Goal: Task Accomplishment & Management: Manage account settings

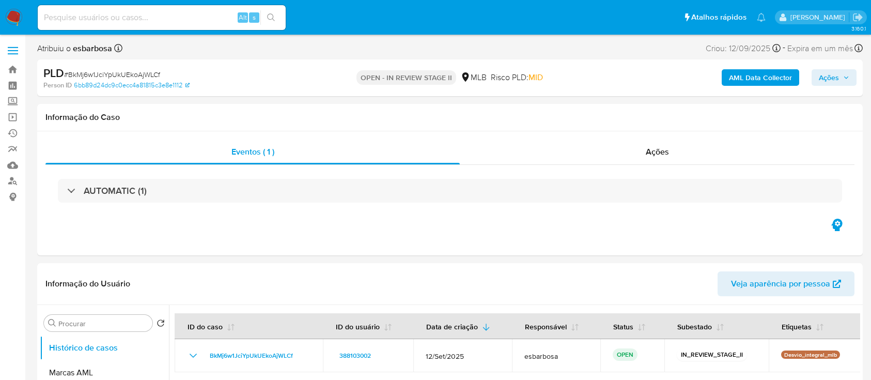
select select "10"
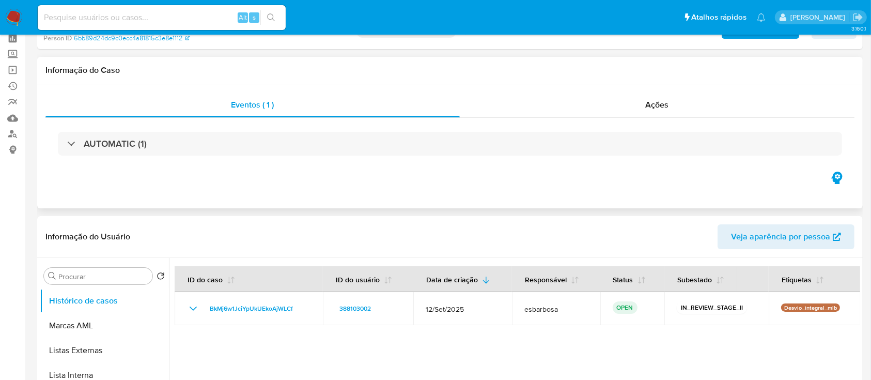
scroll to position [69, 0]
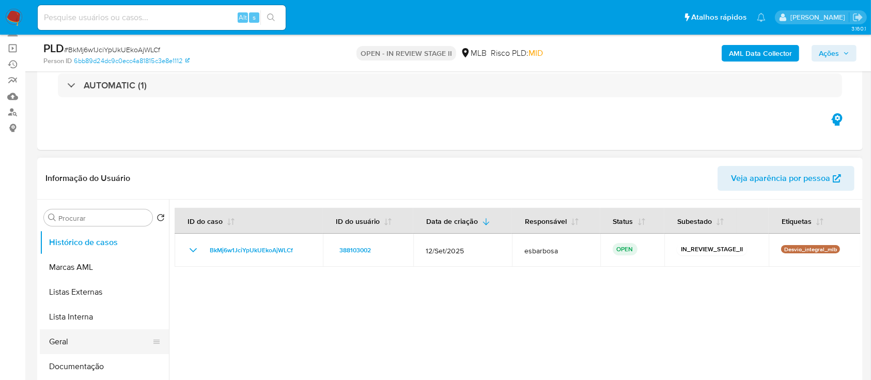
click at [86, 339] on button "Geral" at bounding box center [100, 341] width 121 height 25
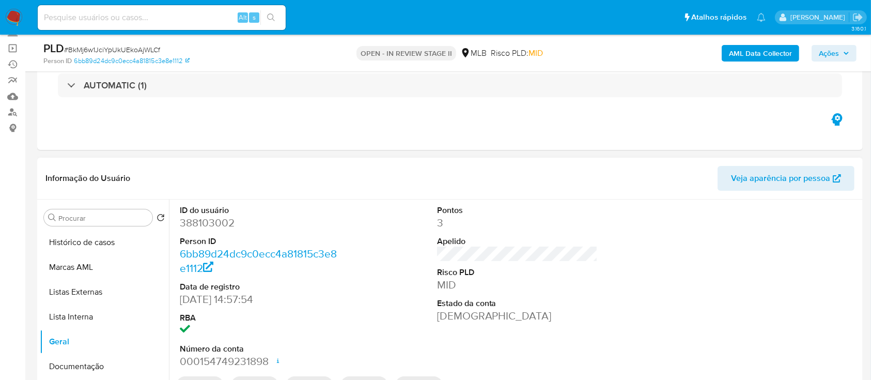
click at [200, 224] on dd "388103002" at bounding box center [260, 222] width 161 height 14
copy dd "388103002"
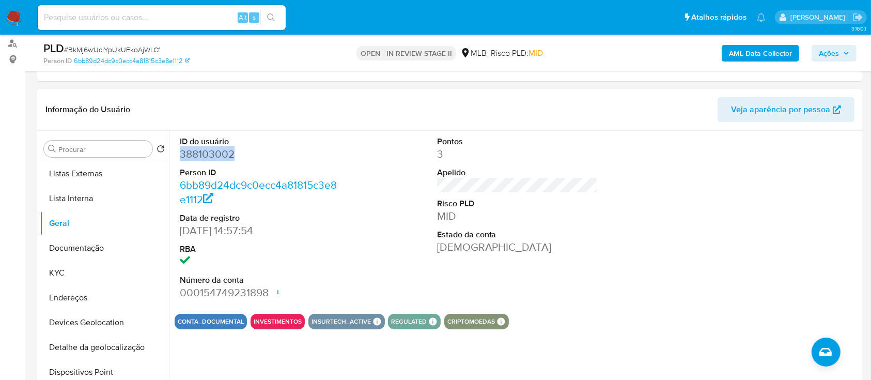
scroll to position [0, 0]
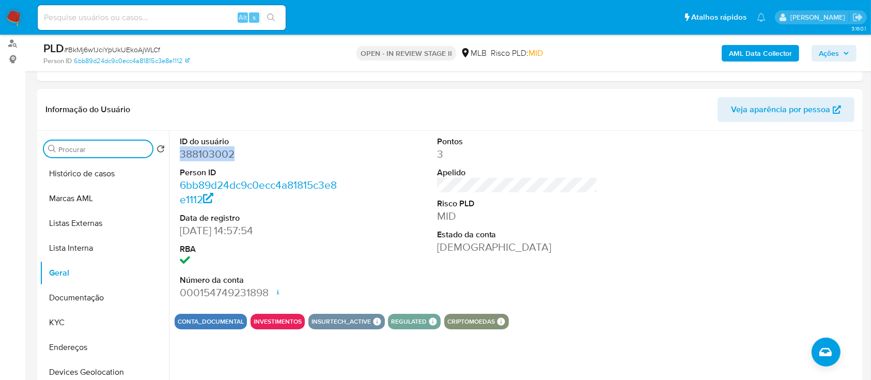
click at [122, 147] on input "Procurar" at bounding box center [103, 149] width 90 height 9
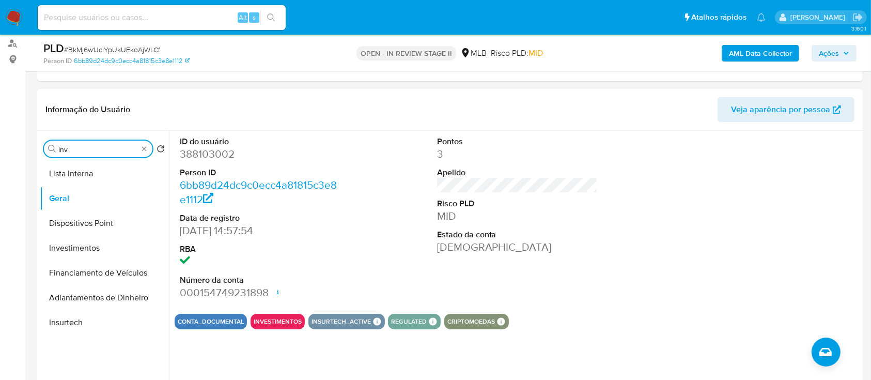
type input "inve"
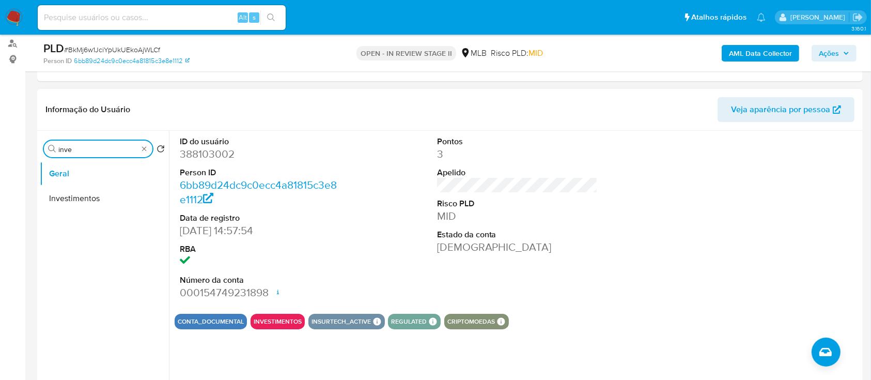
drag, startPoint x: 112, startPoint y: 148, endPoint x: 45, endPoint y: 155, distance: 66.5
click at [45, 155] on div "Procurar inve" at bounding box center [98, 148] width 108 height 17
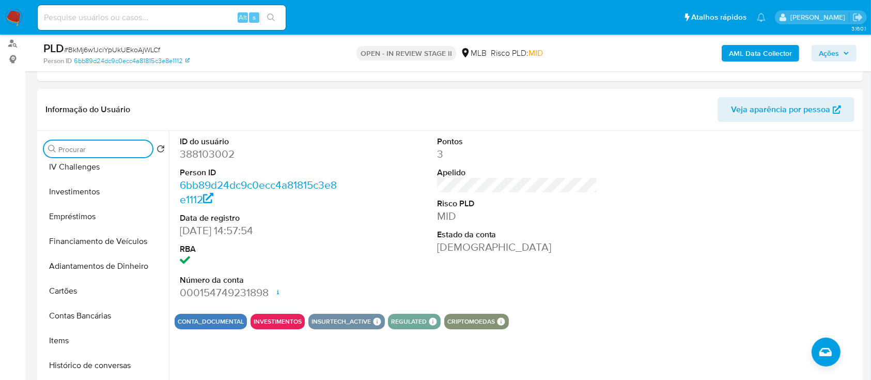
scroll to position [260, 0]
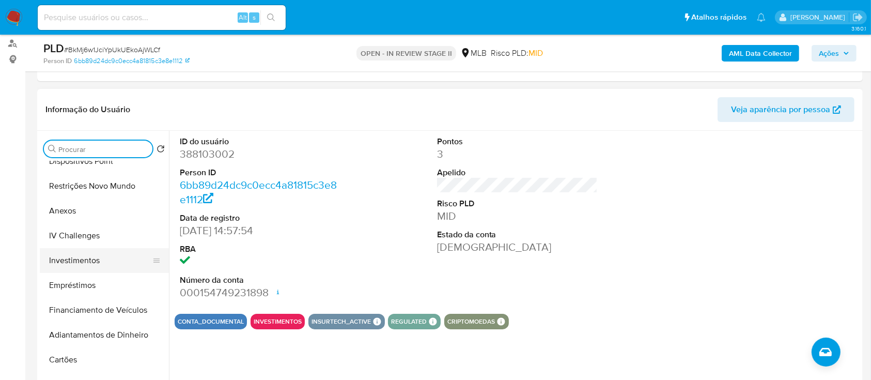
click at [90, 261] on button "Investimentos" at bounding box center [100, 260] width 121 height 25
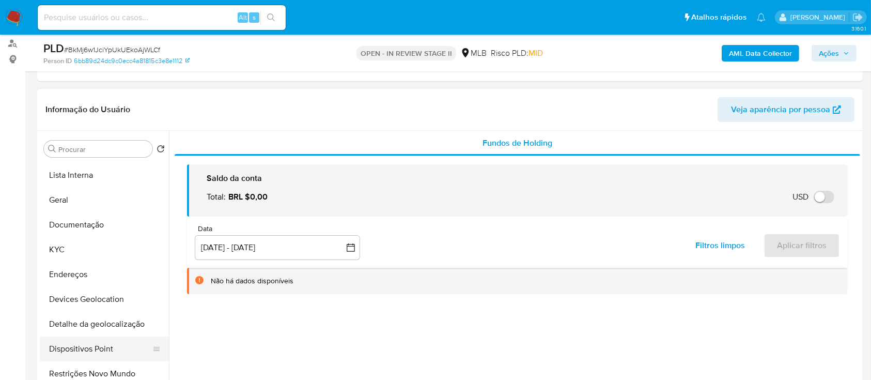
scroll to position [54, 0]
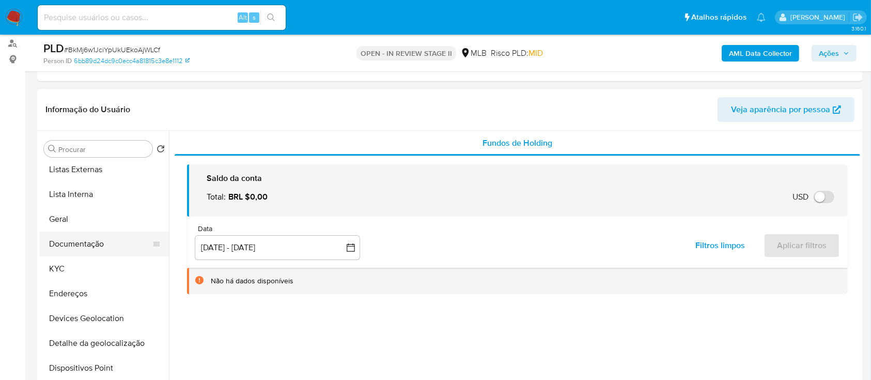
click at [95, 242] on button "Documentação" at bounding box center [100, 243] width 121 height 25
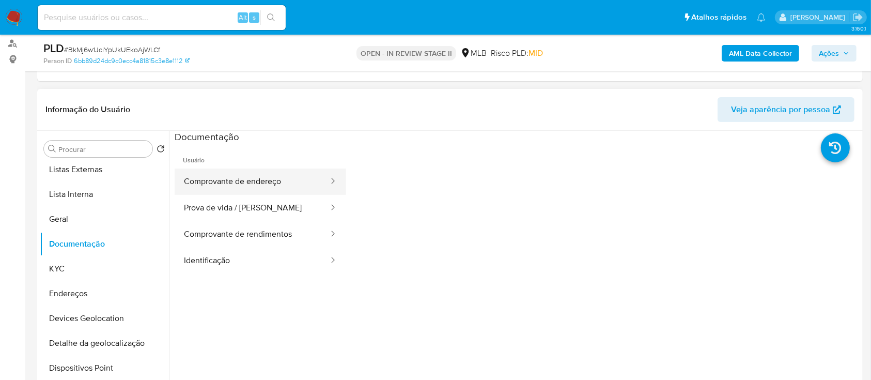
click at [227, 188] on button "Comprovante de endereço" at bounding box center [252, 181] width 155 height 26
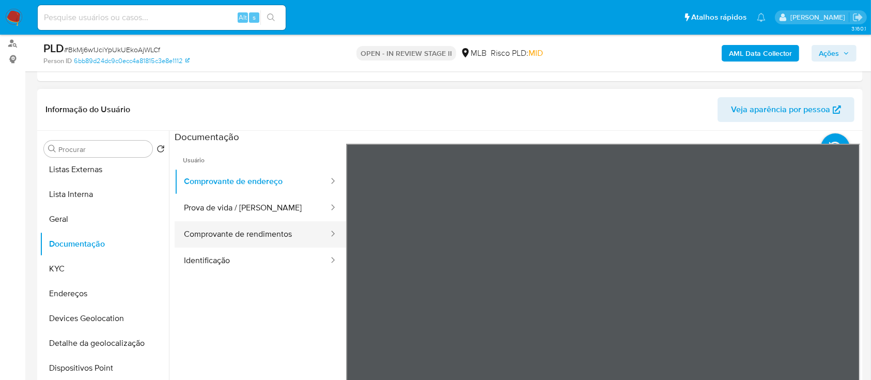
click at [250, 242] on button "Comprovante de rendimentos" at bounding box center [252, 234] width 155 height 26
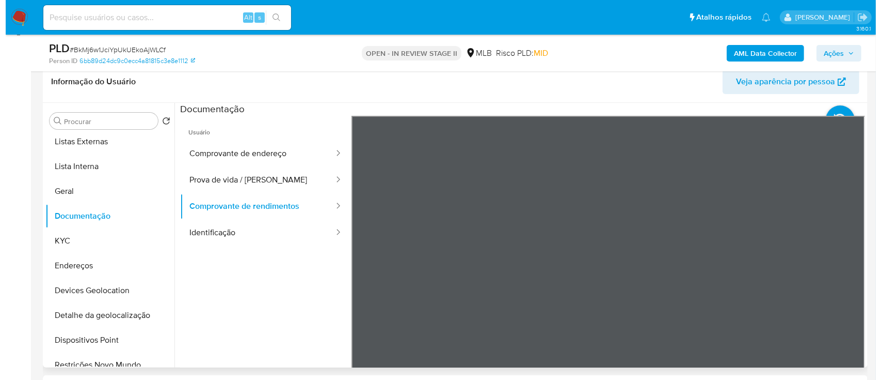
scroll to position [137, 0]
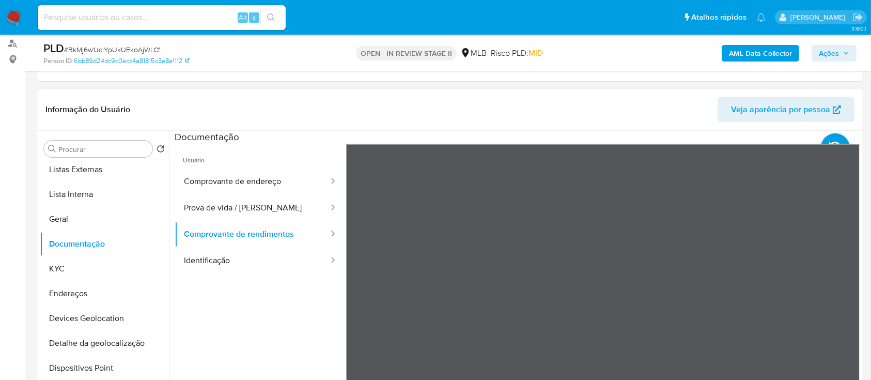
drag, startPoint x: 859, startPoint y: 199, endPoint x: 846, endPoint y: 273, distance: 74.5
click at [846, 273] on div at bounding box center [514, 263] width 691 height 264
click at [737, 56] on b "AML Data Collector" at bounding box center [760, 53] width 63 height 17
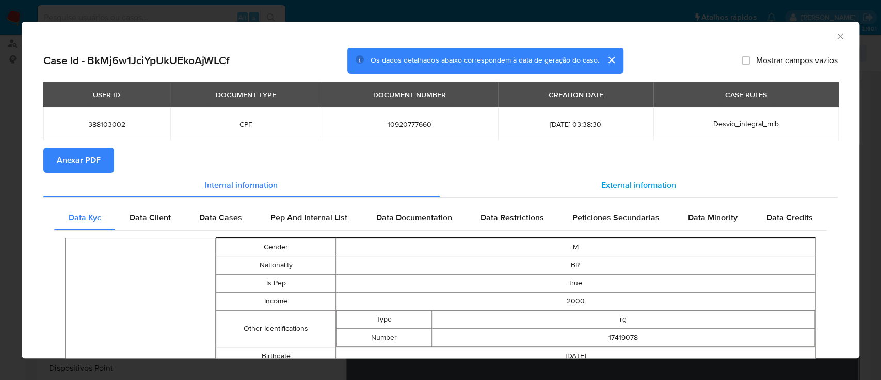
click at [602, 180] on span "External information" at bounding box center [639, 185] width 75 height 12
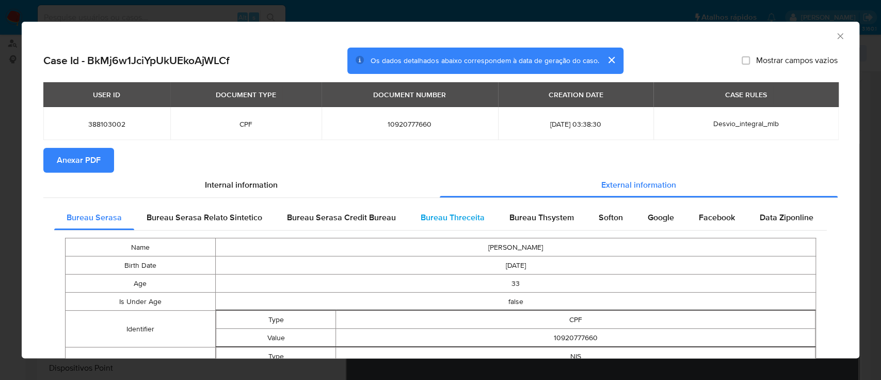
click at [459, 220] on span "Bureau Threceita" at bounding box center [453, 217] width 64 height 12
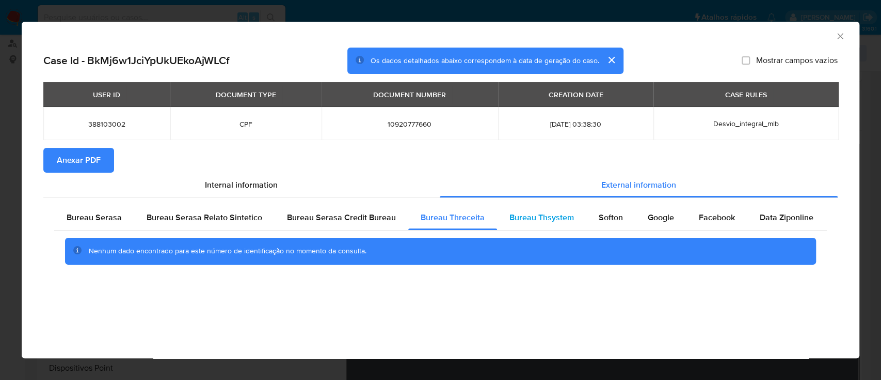
click at [527, 216] on span "Bureau Thsystem" at bounding box center [542, 217] width 65 height 12
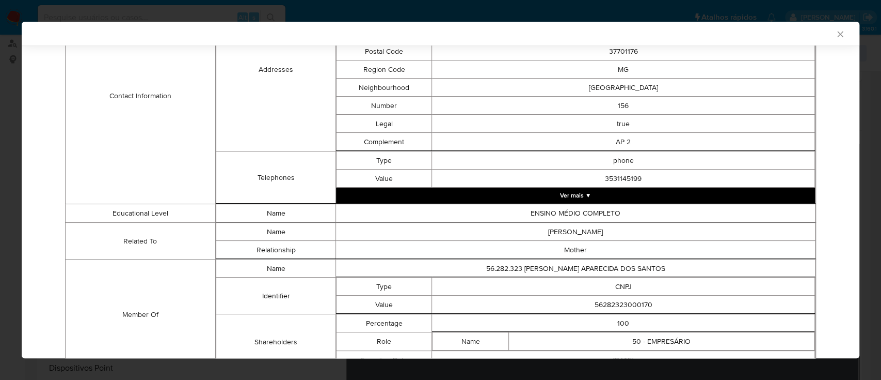
scroll to position [509, 0]
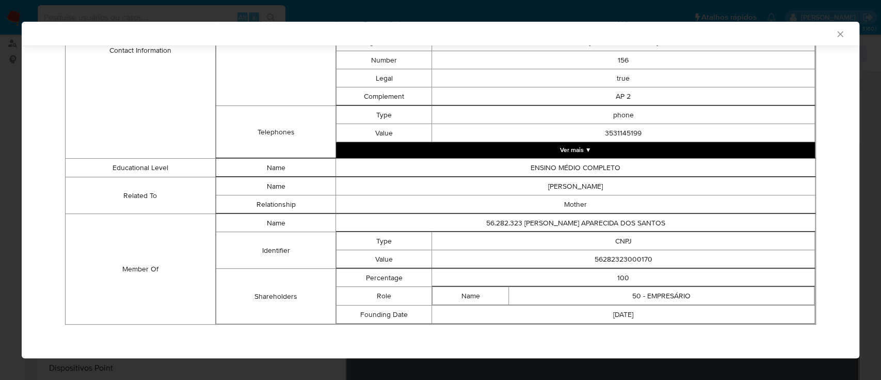
click at [625, 258] on td "56282323000170" at bounding box center [623, 259] width 383 height 18
copy td "56282323000170"
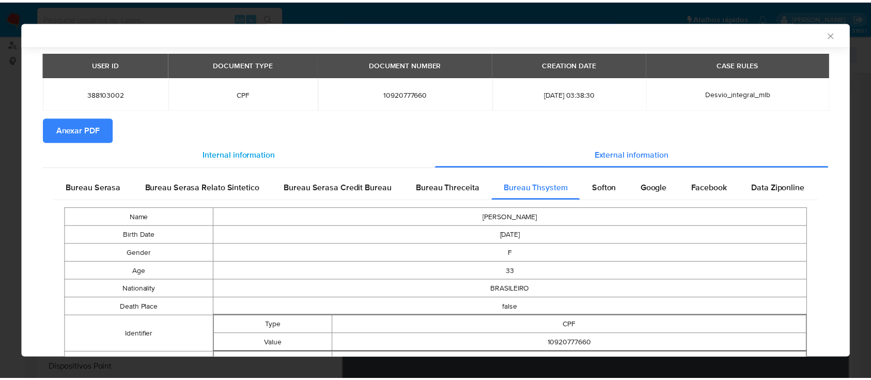
scroll to position [0, 0]
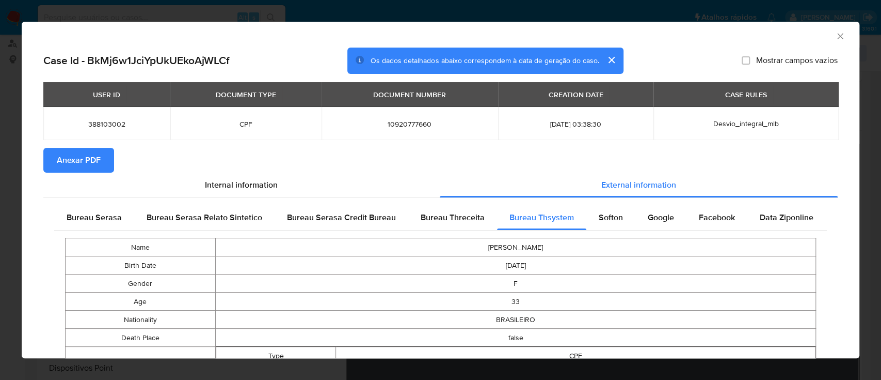
click at [87, 156] on span "Anexar PDF" at bounding box center [79, 160] width 44 height 23
click at [836, 34] on icon "Fechar a janela" at bounding box center [841, 36] width 10 height 10
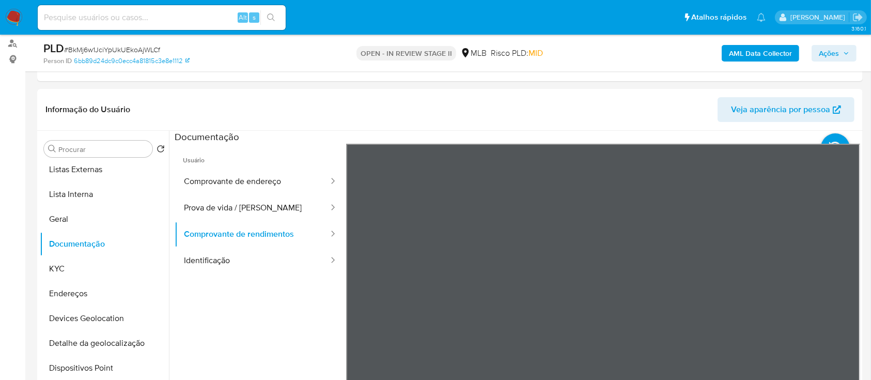
click at [824, 51] on span "Ações" at bounding box center [828, 53] width 20 height 17
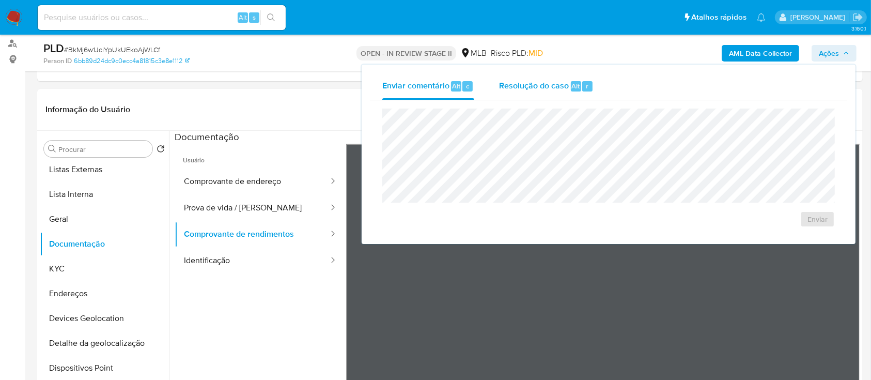
click at [550, 88] on span "Resolução do caso" at bounding box center [534, 86] width 70 height 12
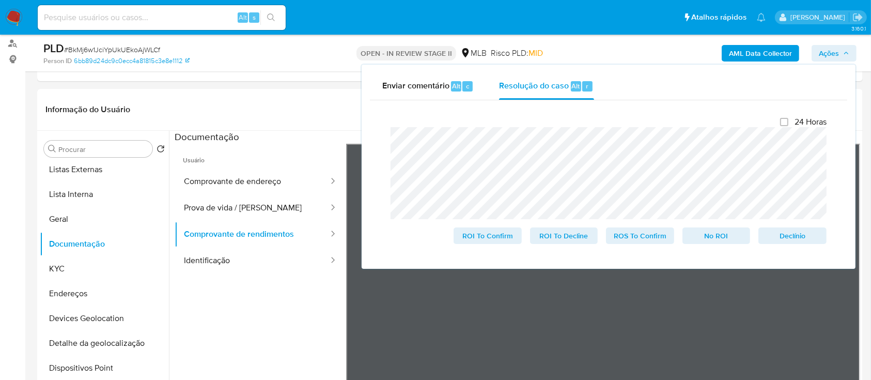
click at [625, 57] on div "AML Data Collector Ações Enviar comentário Alt c Resolução do caso Alt r Fecham…" at bounding box center [722, 53] width 268 height 24
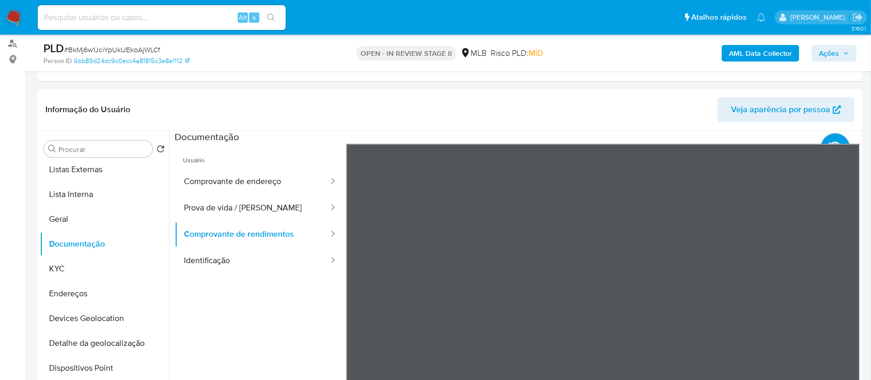
click at [829, 53] on span "Ações" at bounding box center [828, 53] width 20 height 17
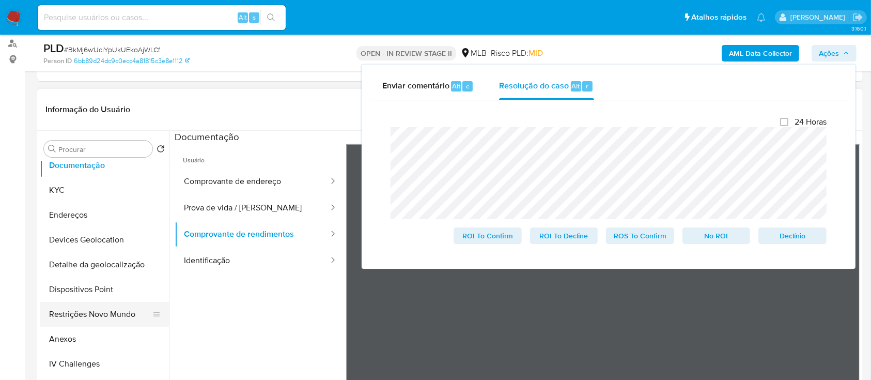
scroll to position [122, 0]
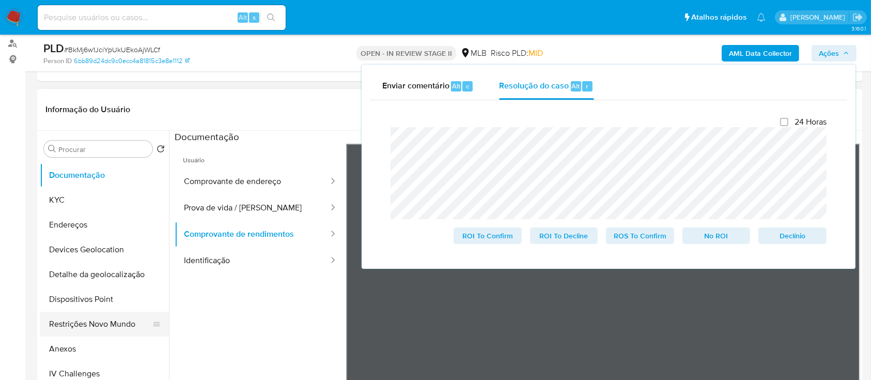
click at [93, 317] on button "Restrições Novo Mundo" at bounding box center [100, 323] width 121 height 25
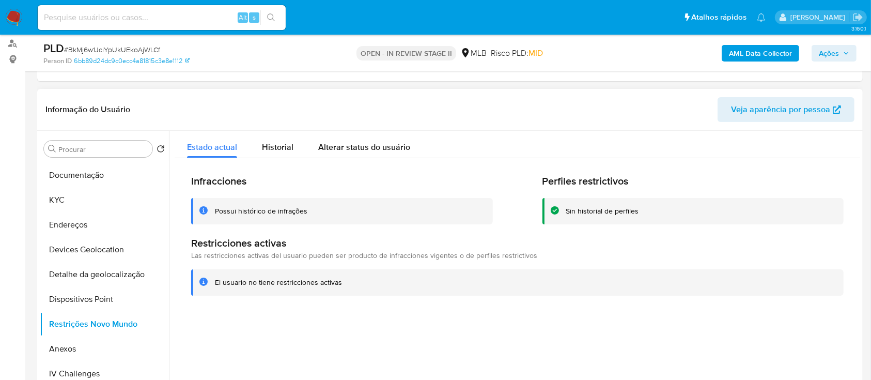
click at [276, 211] on div "Possui histórico de infrações" at bounding box center [261, 211] width 92 height 10
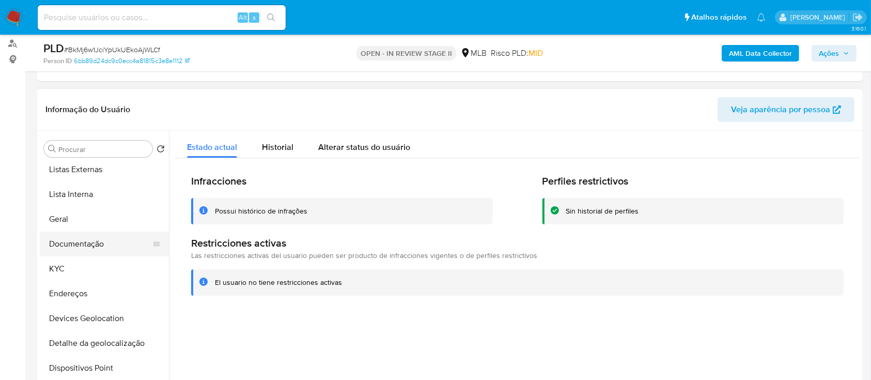
click at [93, 241] on button "Documentação" at bounding box center [100, 243] width 121 height 25
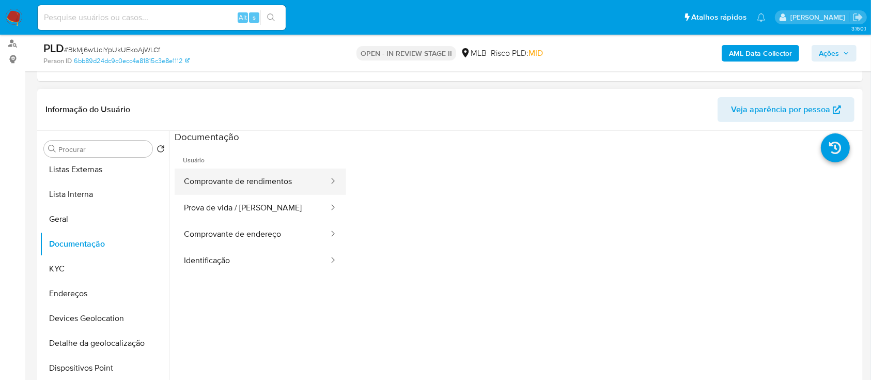
click at [260, 181] on button "Comprovante de rendimentos" at bounding box center [252, 181] width 155 height 26
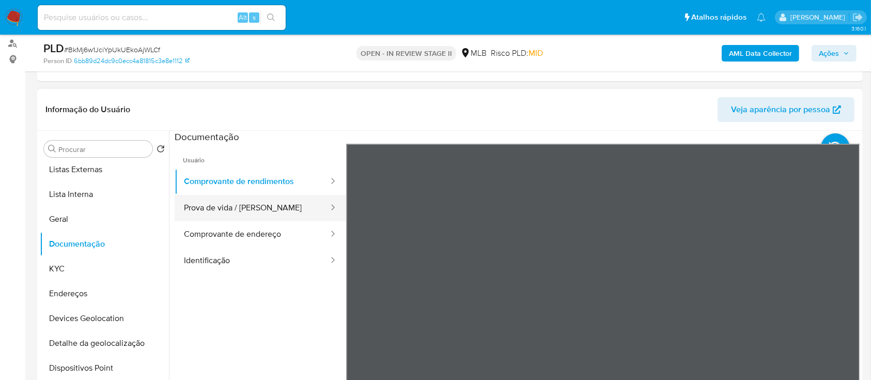
click at [244, 208] on button "Prova de vida / Selfie" at bounding box center [252, 208] width 155 height 26
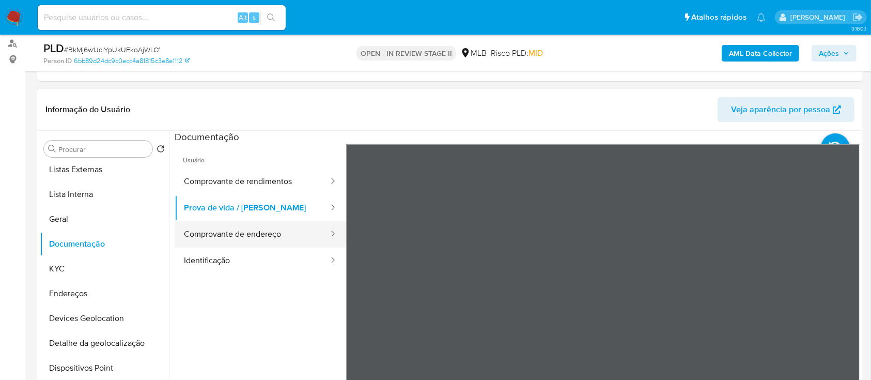
click at [252, 232] on button "Comprovante de endereço" at bounding box center [252, 234] width 155 height 26
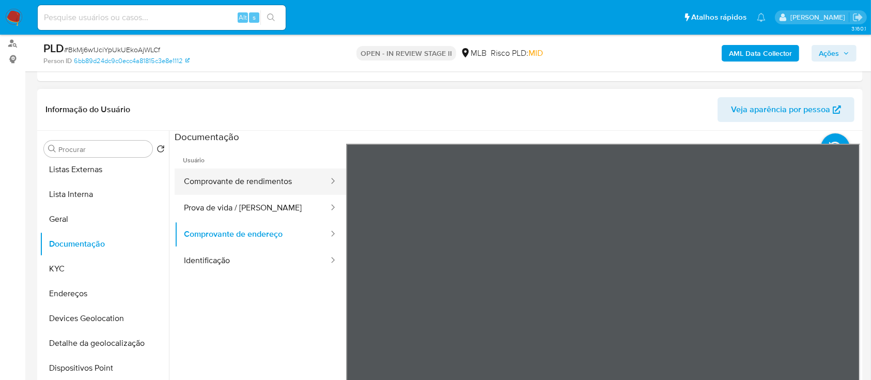
click at [253, 178] on button "Comprovante de rendimentos" at bounding box center [252, 181] width 155 height 26
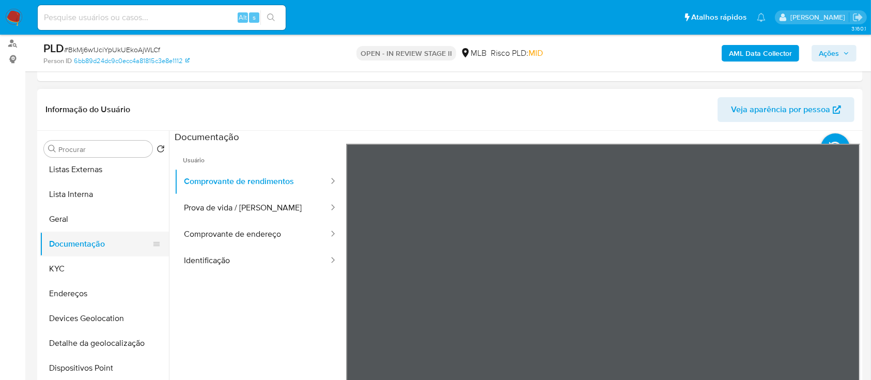
click at [74, 255] on button "Documentação" at bounding box center [100, 243] width 121 height 25
click at [75, 270] on button "KYC" at bounding box center [100, 268] width 121 height 25
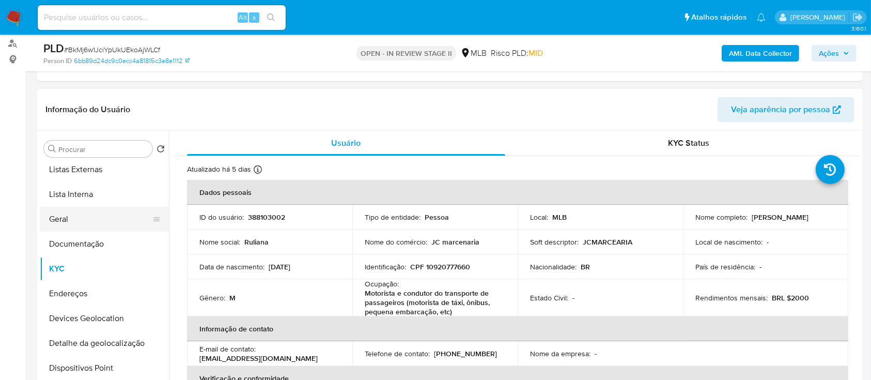
click at [78, 209] on button "Geral" at bounding box center [100, 219] width 121 height 25
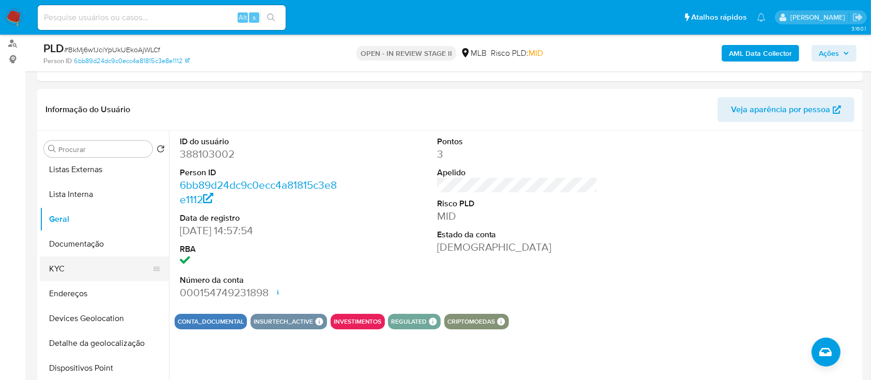
click at [50, 263] on button "KYC" at bounding box center [100, 268] width 121 height 25
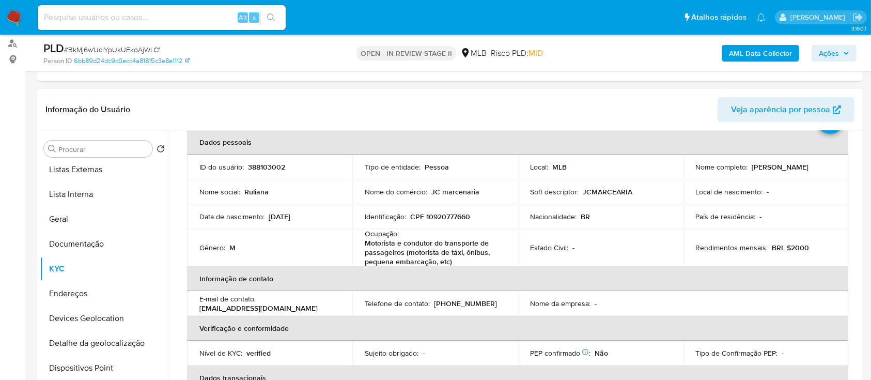
scroll to position [69, 0]
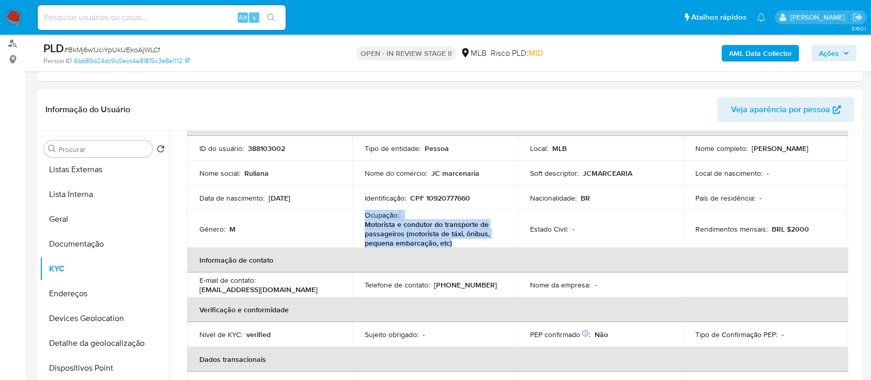
drag, startPoint x: 455, startPoint y: 241, endPoint x: 359, endPoint y: 214, distance: 99.4
click at [359, 214] on td "Ocupação : Motorista e condutor do transporte de passageiros (motorista de táxi…" at bounding box center [434, 228] width 165 height 37
copy div "Ocupação : Motorista e condutor do transporte de passageiros (motorista de táxi…"
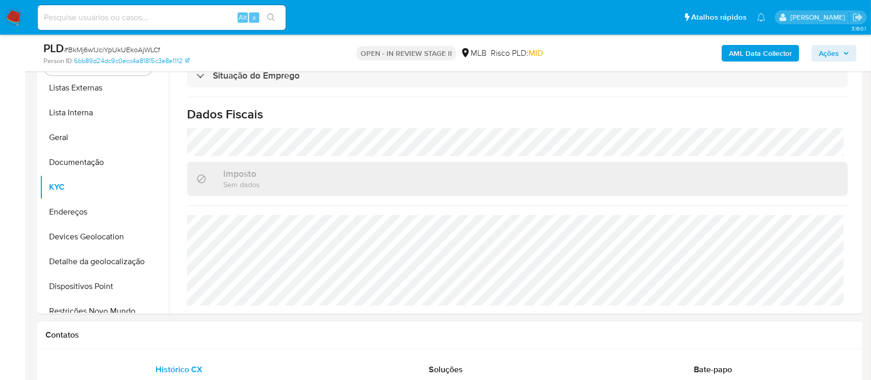
scroll to position [207, 0]
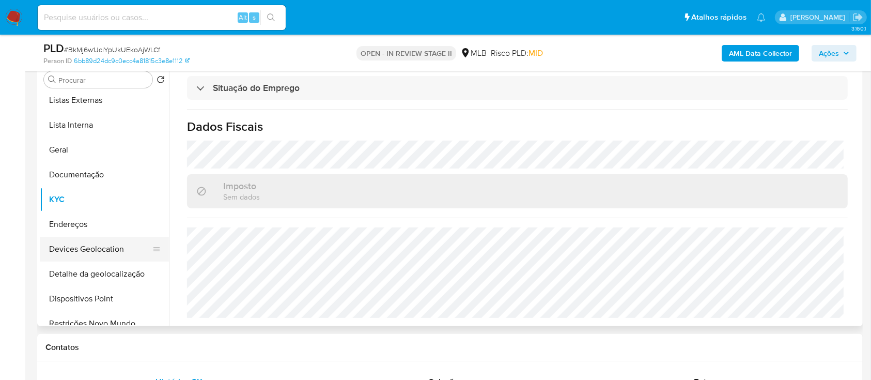
click at [90, 246] on button "Devices Geolocation" at bounding box center [100, 249] width 121 height 25
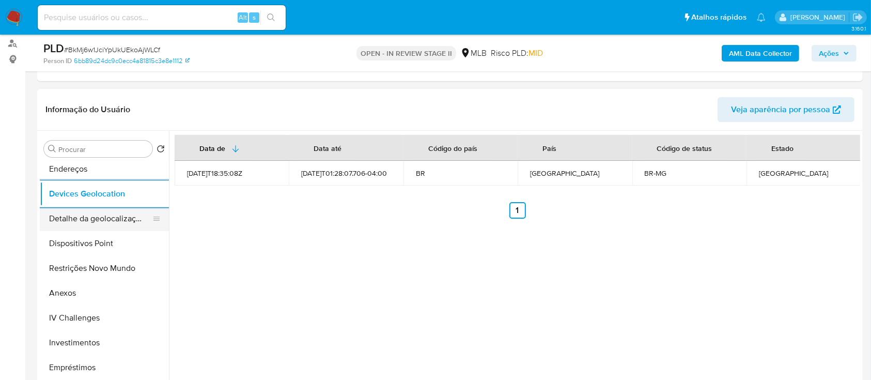
scroll to position [191, 0]
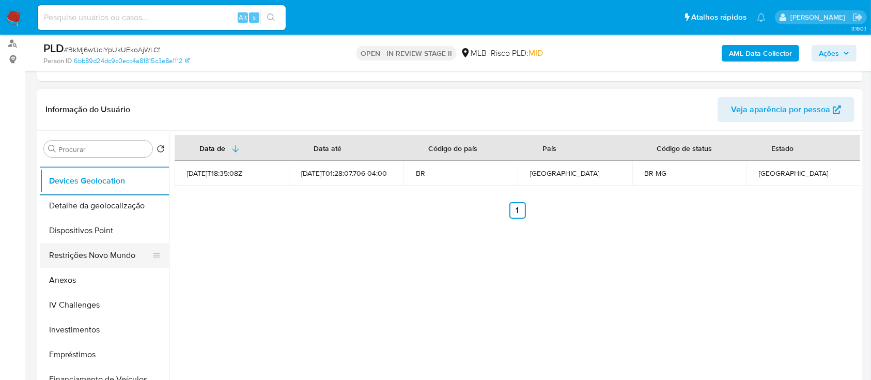
click at [100, 255] on button "Restrições Novo Mundo" at bounding box center [100, 255] width 121 height 25
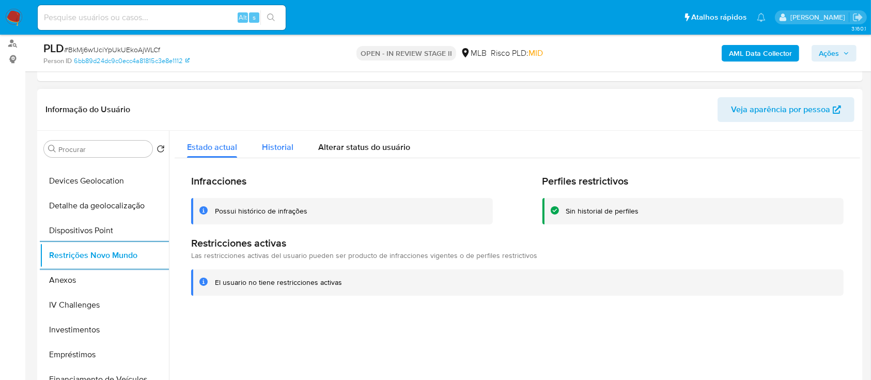
drag, startPoint x: 273, startPoint y: 144, endPoint x: 291, endPoint y: 141, distance: 18.8
click at [274, 144] on span "Historial" at bounding box center [277, 147] width 31 height 12
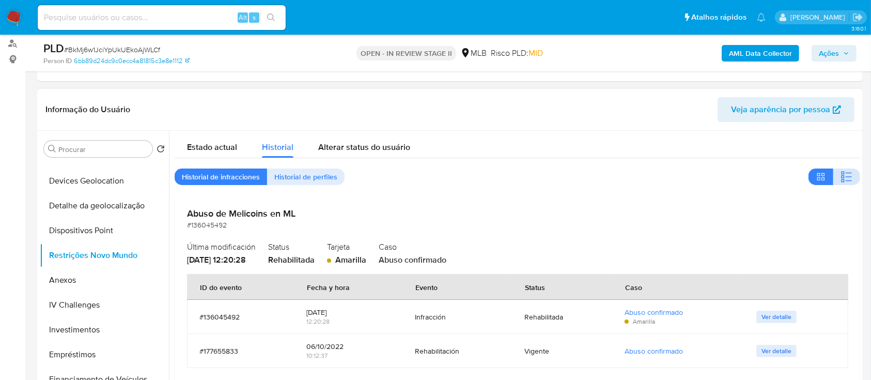
click at [835, 180] on button "button" at bounding box center [846, 176] width 27 height 17
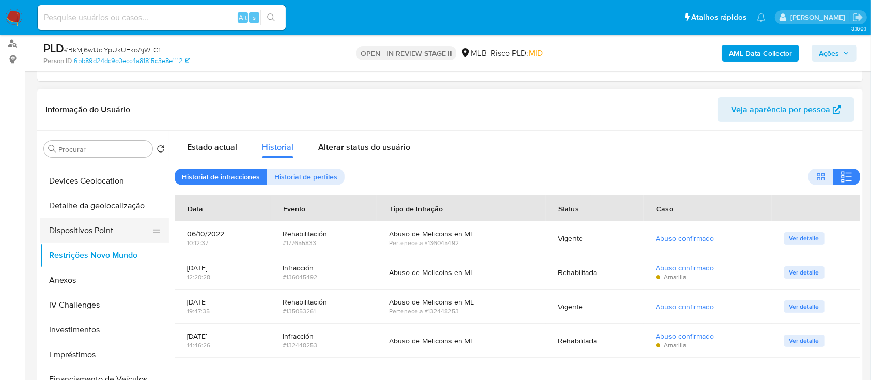
click at [105, 230] on button "Dispositivos Point" at bounding box center [100, 230] width 121 height 25
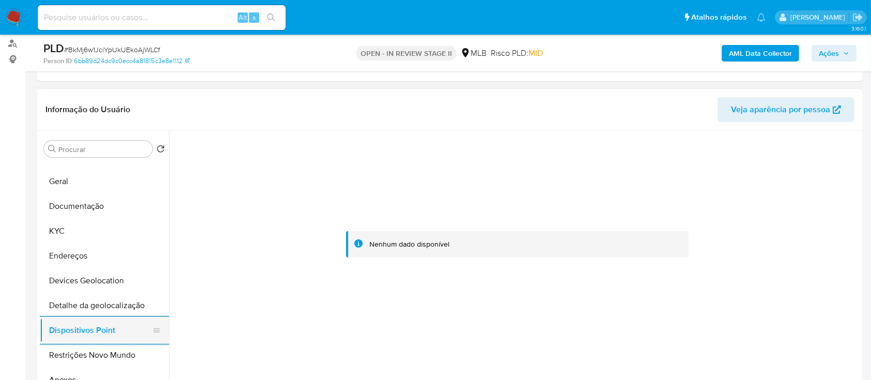
scroll to position [0, 0]
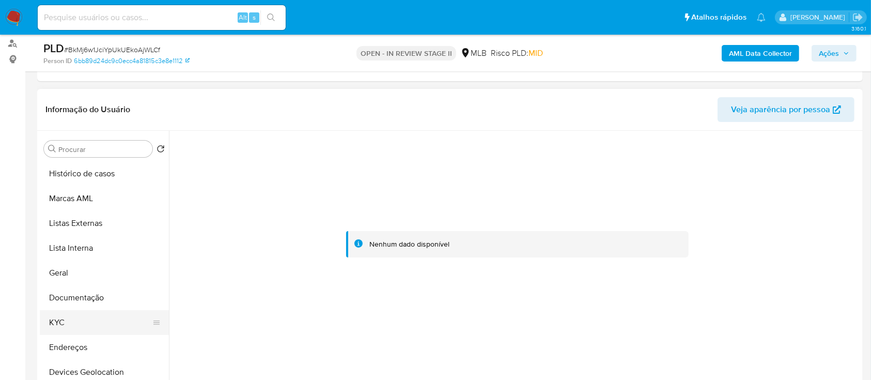
drag, startPoint x: 84, startPoint y: 321, endPoint x: 95, endPoint y: 319, distance: 11.5
click at [84, 321] on button "KYC" at bounding box center [100, 322] width 121 height 25
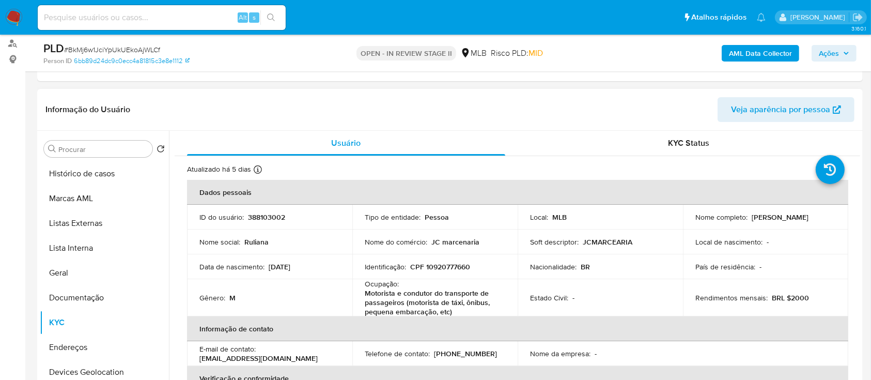
click at [450, 264] on p "CPF 10920777660" at bounding box center [440, 266] width 60 height 9
copy p "10920777660"
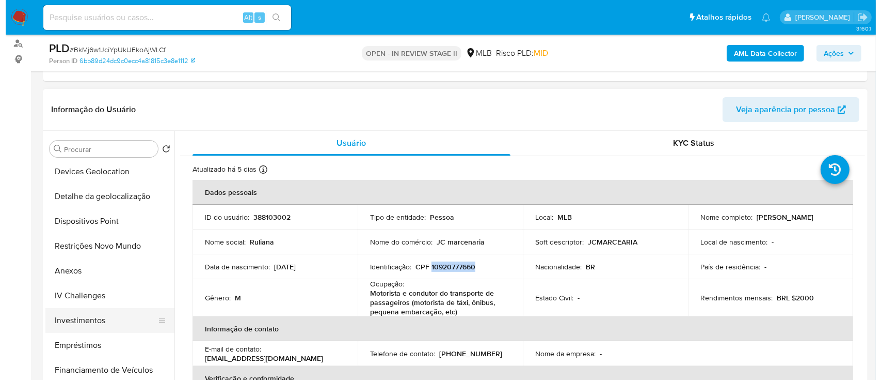
scroll to position [207, 0]
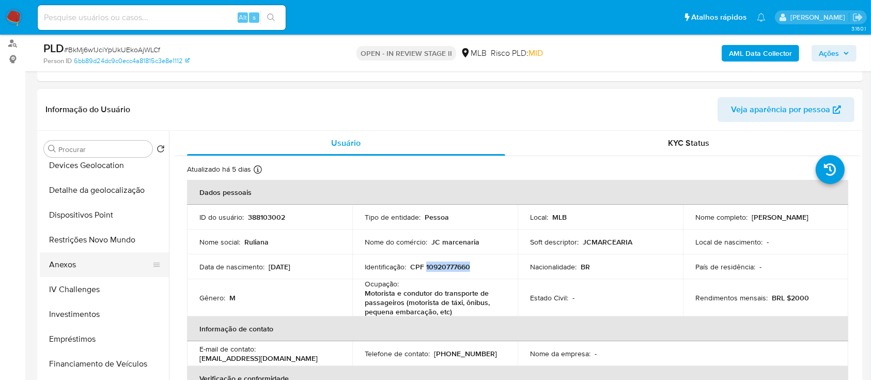
click at [70, 264] on button "Anexos" at bounding box center [100, 264] width 121 height 25
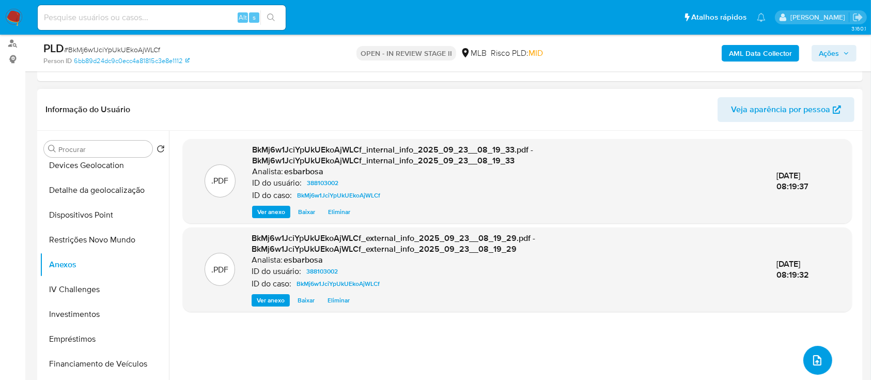
click at [811, 364] on icon "upload-file" at bounding box center [817, 360] width 12 height 12
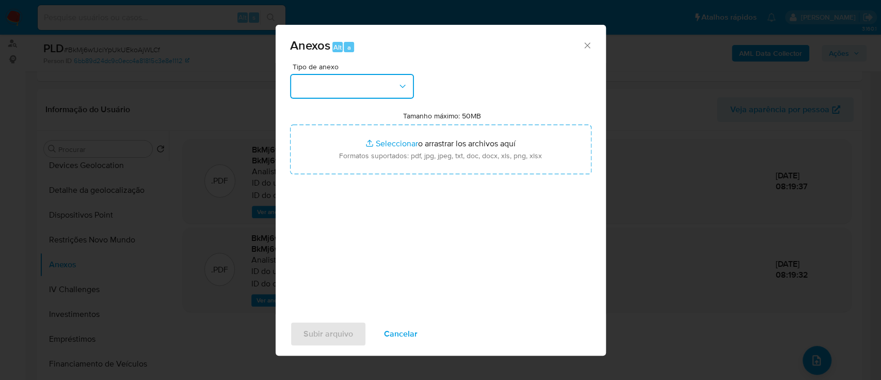
click at [364, 90] on button "button" at bounding box center [352, 86] width 124 height 25
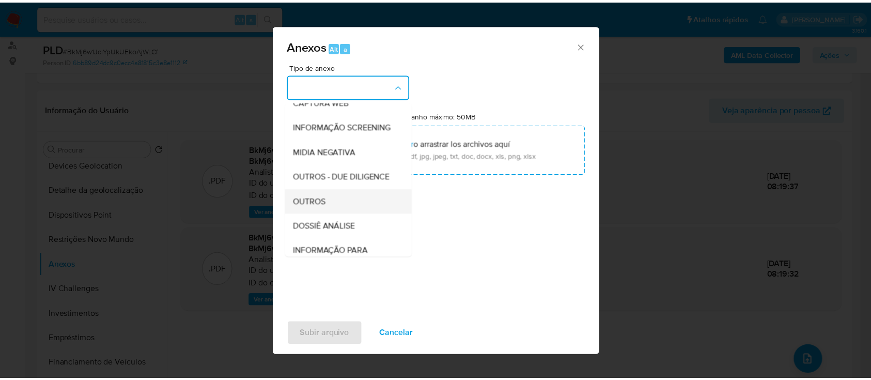
scroll to position [159, 0]
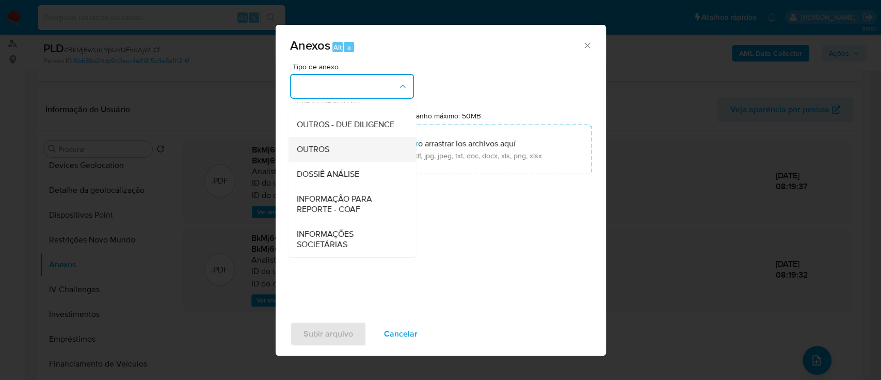
click at [326, 151] on span "OUTROS" at bounding box center [312, 149] width 33 height 10
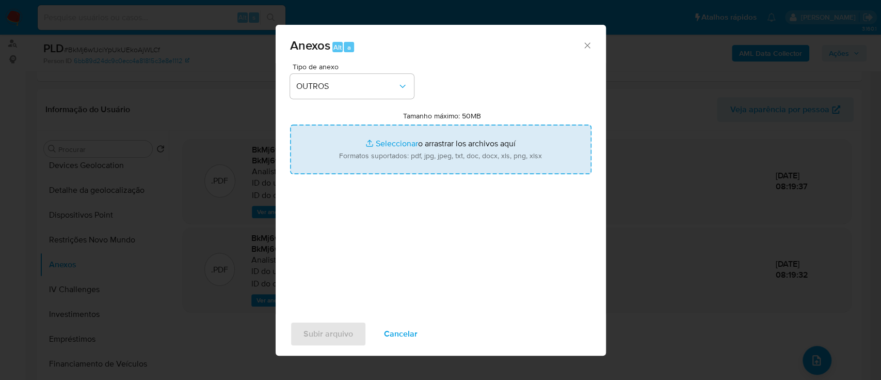
click at [384, 143] on input "Tamanho máximo: 50MB Seleccionar archivos" at bounding box center [441, 149] width 302 height 50
type input "C:\fakepath\Mulan 388103002_2025_09_22_08_56_18.xlsx"
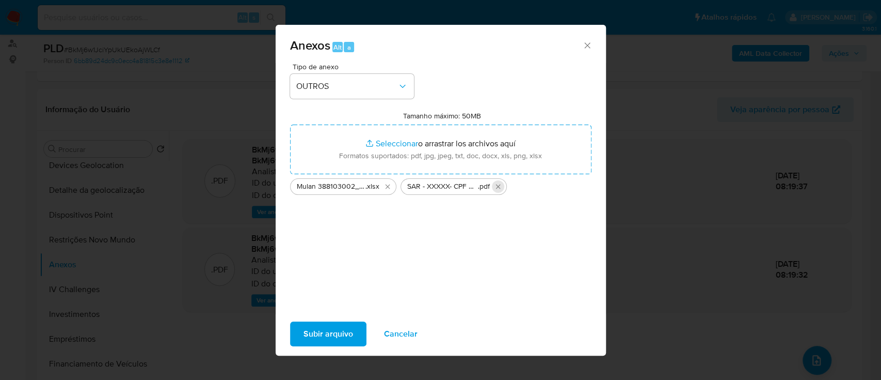
click at [498, 190] on icon "Eliminar SAR - XXXXX- CPF 07442942741 - VAGNER BEZERRA DA SILVA (1).pdf" at bounding box center [498, 186] width 8 height 8
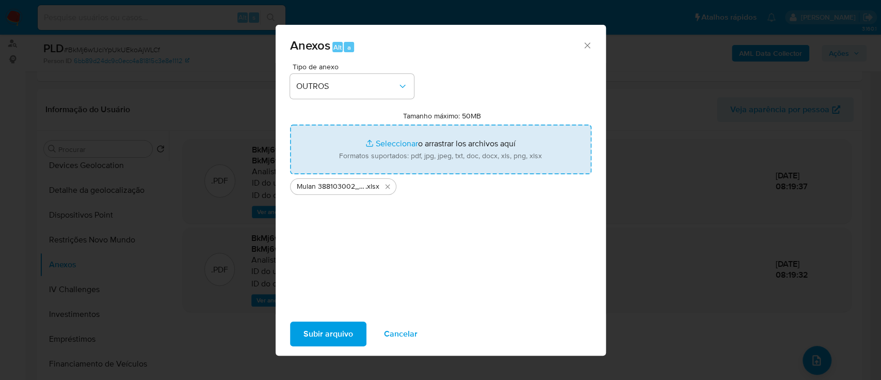
type input "C:\fakepath\SAR - XXXXX - CPF 10920777660 - RULIANA APARECIDA DOS SANTOS.pdf"
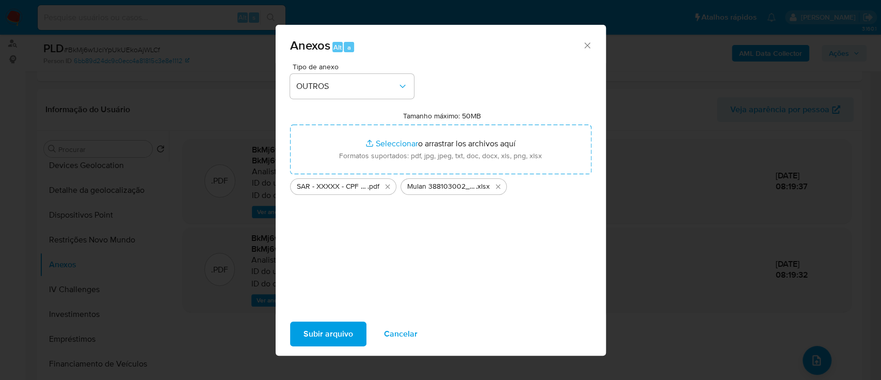
click at [322, 338] on span "Subir arquivo" at bounding box center [329, 333] width 50 height 23
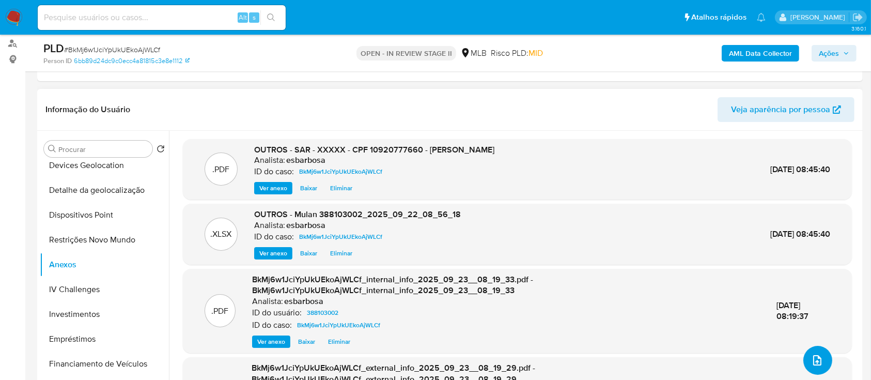
scroll to position [0, 0]
click at [826, 53] on span "Ações" at bounding box center [828, 53] width 20 height 17
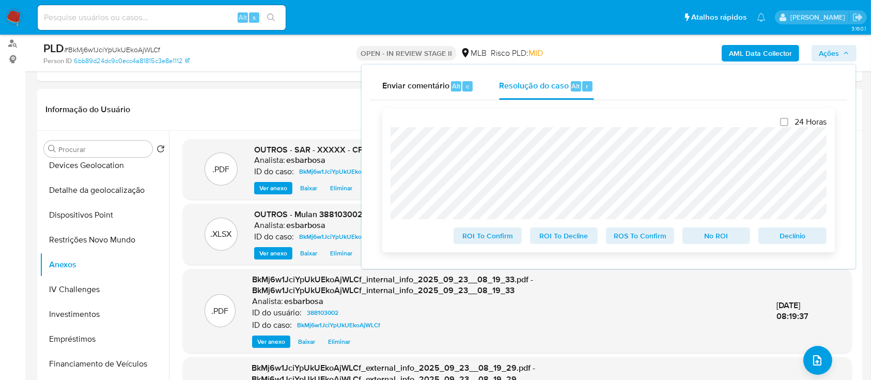
click at [650, 235] on span "ROS To Confirm" at bounding box center [640, 235] width 54 height 14
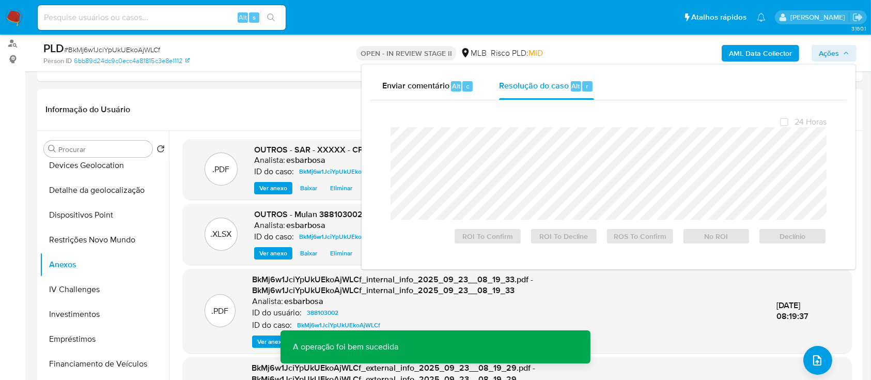
click at [117, 50] on span "# BkMj6w1JciYpUkUEkoAjWLCf" at bounding box center [112, 49] width 96 height 10
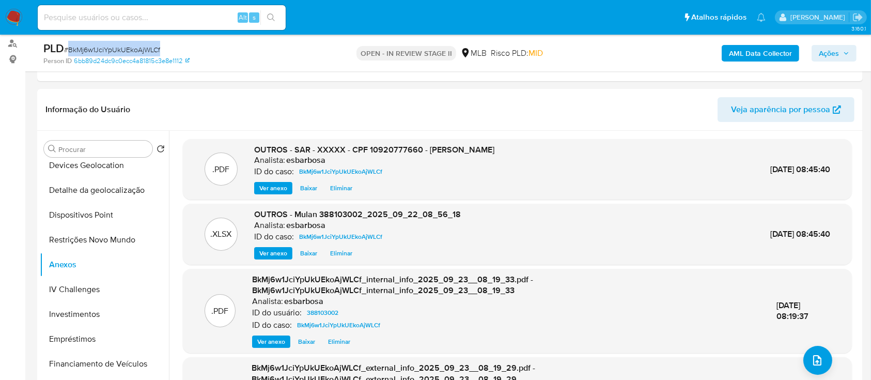
copy span "BkMj6w1JciYpUkUEkoAjWLCf"
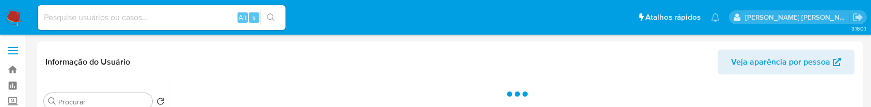
select select "10"
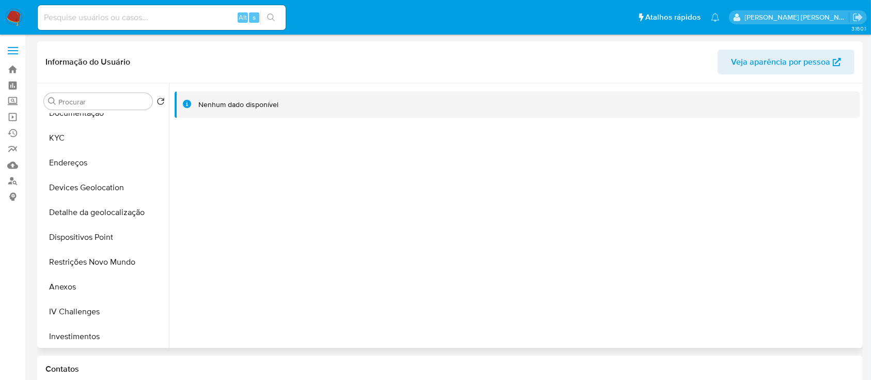
scroll to position [137, 0]
click at [109, 102] on input "Procurar" at bounding box center [103, 101] width 90 height 9
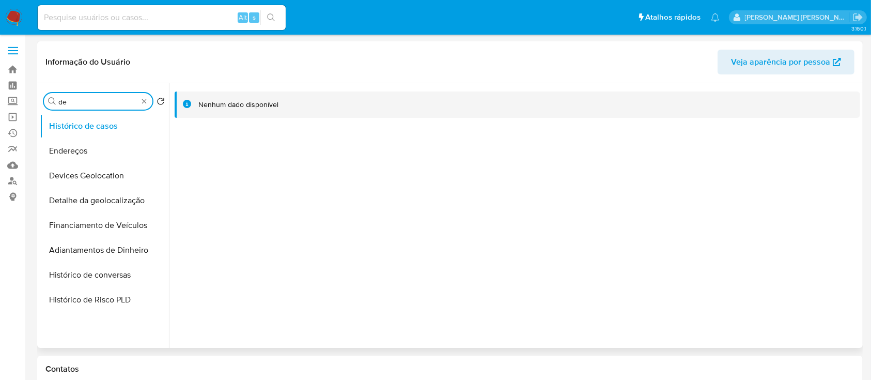
scroll to position [0, 0]
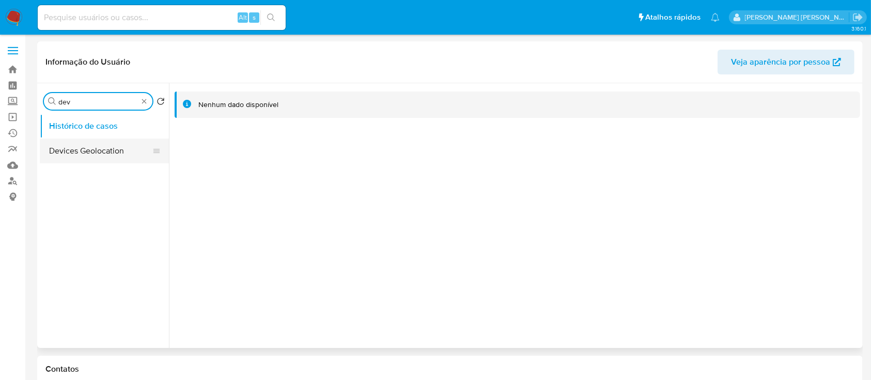
click at [91, 106] on button "Devices Geolocation" at bounding box center [100, 150] width 121 height 25
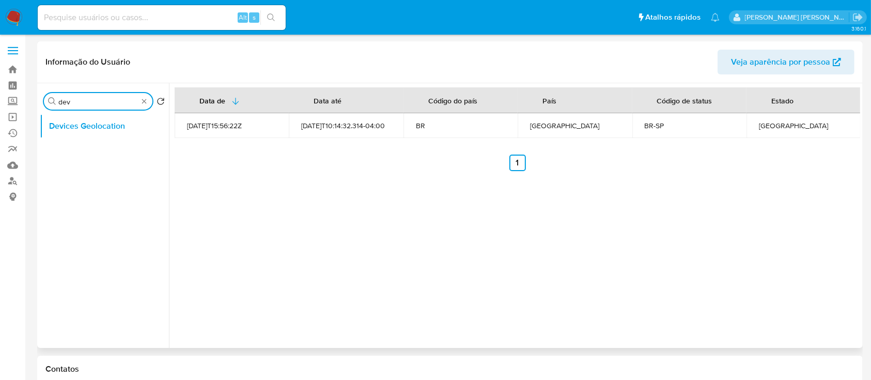
click at [82, 104] on input "dev" at bounding box center [98, 101] width 80 height 9
click at [94, 106] on button "Dispositivos Point" at bounding box center [100, 150] width 121 height 25
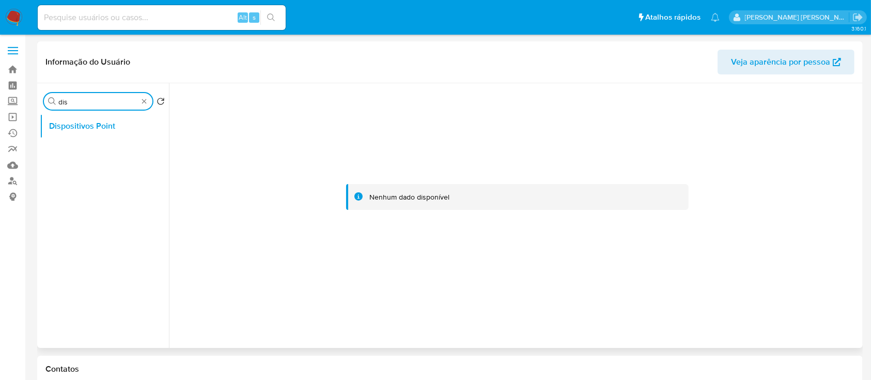
click at [95, 105] on input "dis" at bounding box center [98, 101] width 80 height 9
type input "cart"
click at [80, 106] on button "Cartões" at bounding box center [100, 150] width 121 height 25
click at [60, 106] on button "Cartões" at bounding box center [100, 126] width 121 height 25
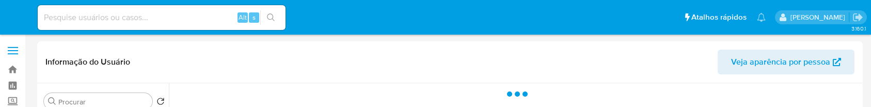
select select "10"
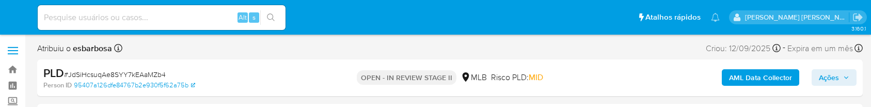
select select "10"
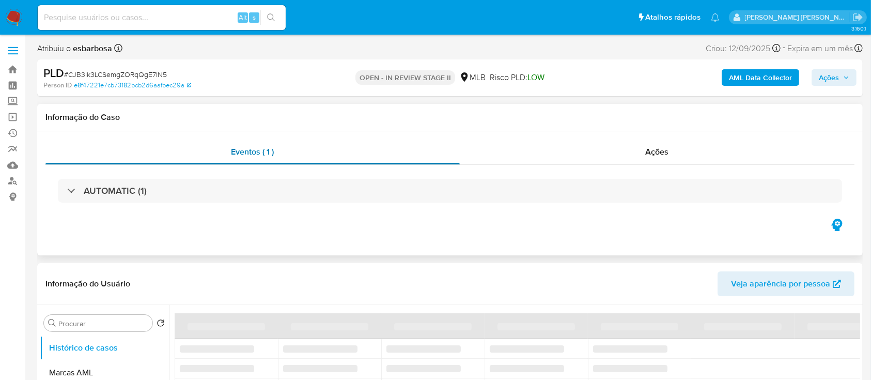
select select "10"
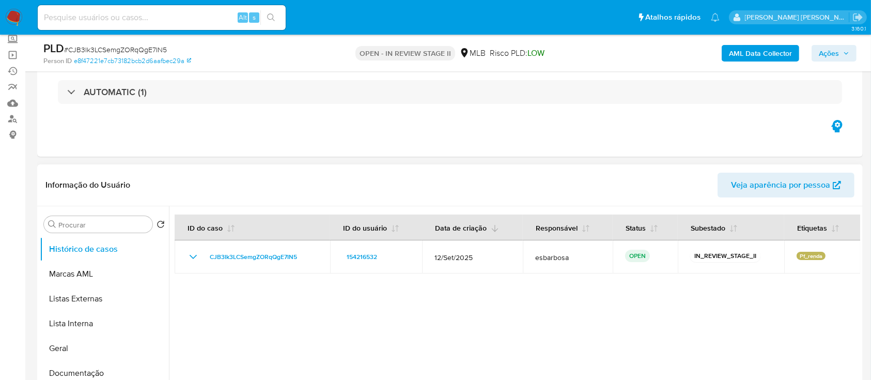
scroll to position [137, 0]
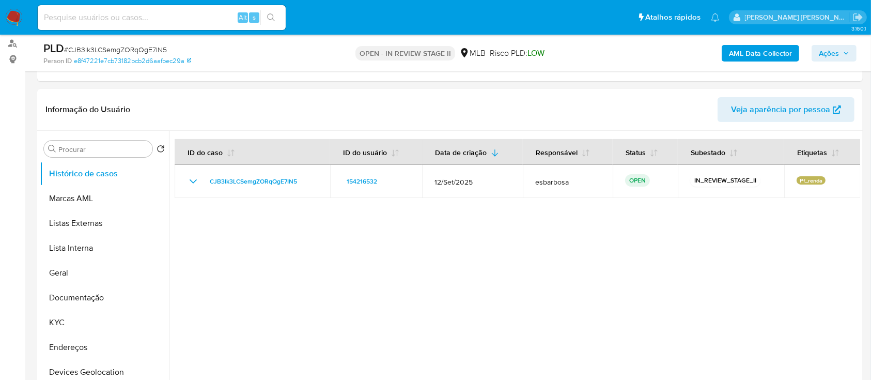
click at [140, 50] on span "# CJB3Ik3LCSemgZORqQgE7IN5" at bounding box center [115, 49] width 103 height 10
copy span "CJB3Ik3LCSemgZORqQgE7IN5"
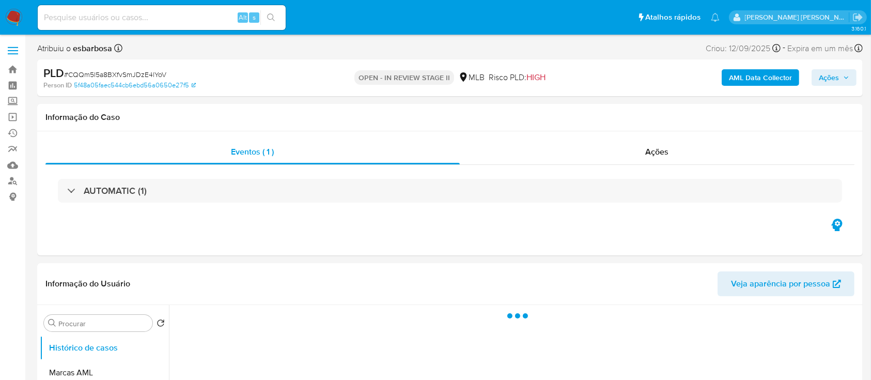
click at [99, 72] on span "# CQQm5l5a8BXfvSmJDzE4lYoV" at bounding box center [115, 74] width 102 height 10
select select "10"
copy span "CQQm5l5a8BXfvSmJDzE4lYoV"
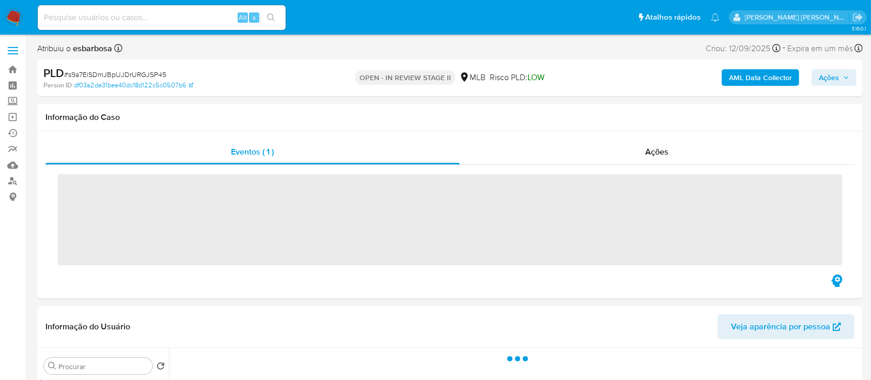
click at [132, 75] on span "# s9a7EiSDmJBpUJDrURGJSP45" at bounding box center [115, 74] width 102 height 10
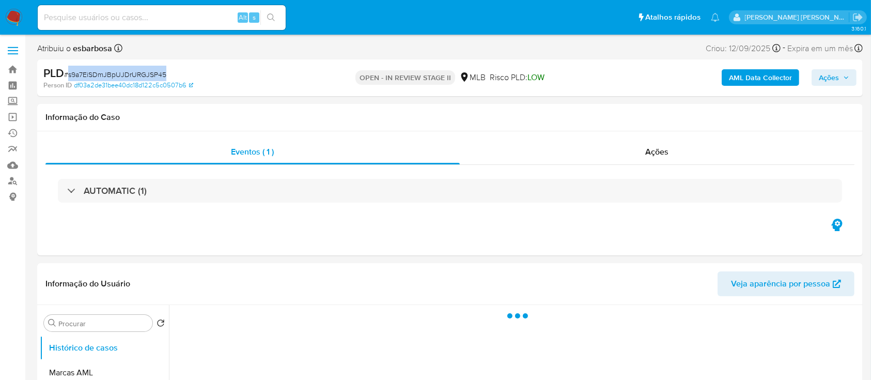
click at [132, 75] on span "# s9a7EiSDmJBpUJDrURGJSP45" at bounding box center [115, 74] width 102 height 10
copy span "s9a7EiSDmJBpUJDrURGJSP45"
select select "10"
click at [138, 77] on span "# H5cwMOjxtkw2ySsoZNjsZjzW" at bounding box center [113, 74] width 98 height 10
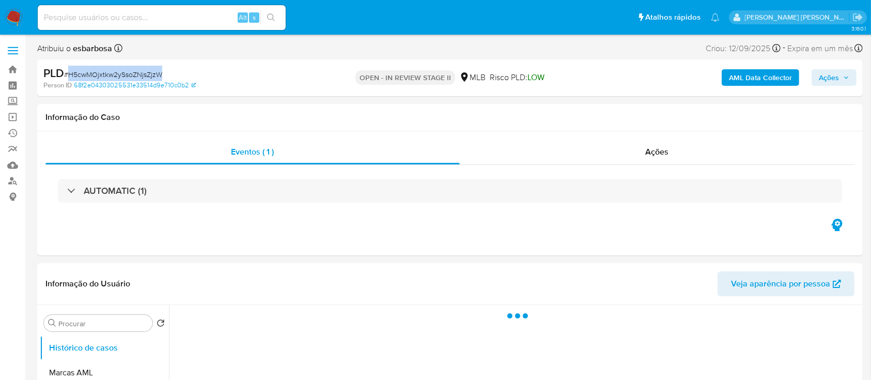
copy span "H5cwMOjxtkw2ySsoZNjsZjzW"
select select "10"
click at [103, 73] on span "# PGI7ml3TFBWUfsC3LJLuQqSg" at bounding box center [114, 74] width 101 height 10
select select "10"
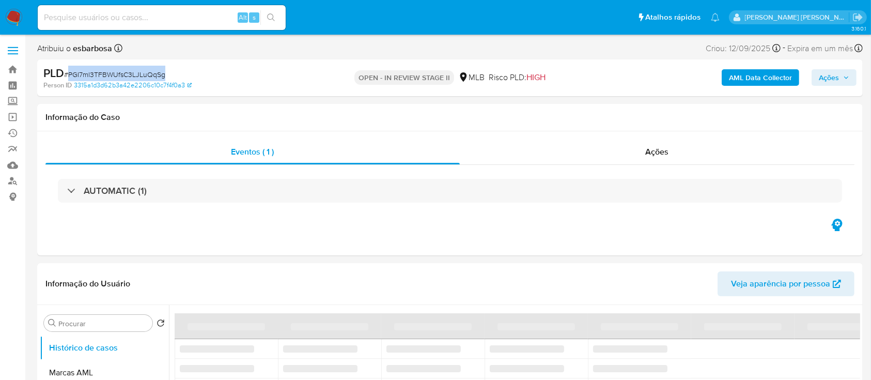
copy span "PGI7ml3TFBWUfsC3LJLuQqSg"
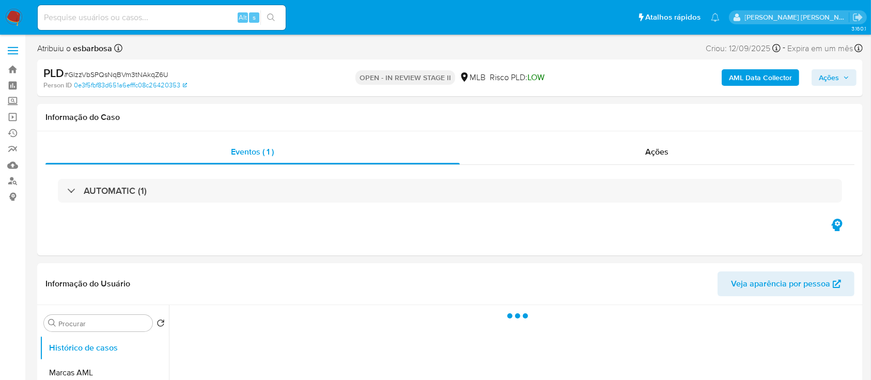
click at [136, 74] on span "# GIzzVbSPQsNqBVm3tNAkqZ6U" at bounding box center [116, 74] width 104 height 10
select select "10"
copy span "GIzzVbSPQsNqBVm3tNAkqZ6U"
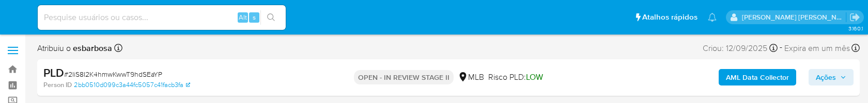
select select "10"
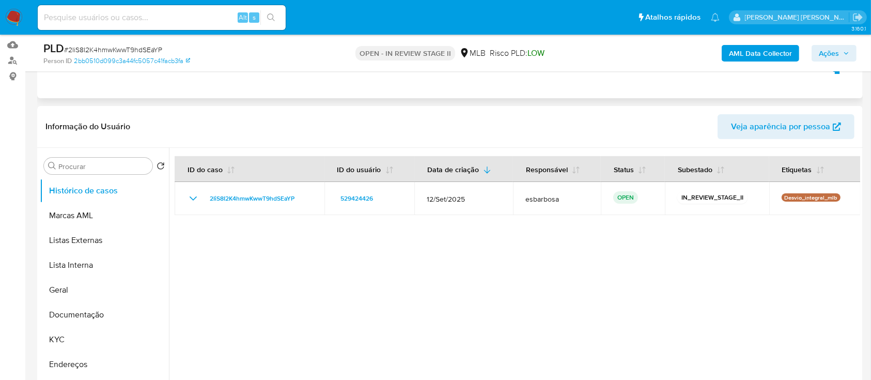
scroll to position [137, 0]
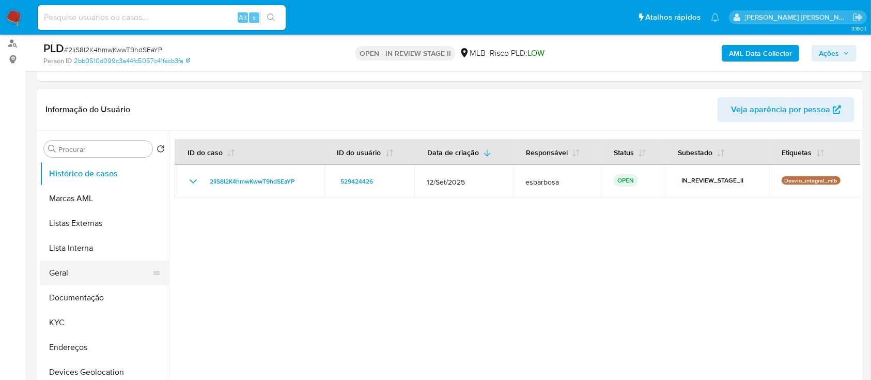
click at [66, 103] on button "Geral" at bounding box center [100, 272] width 121 height 25
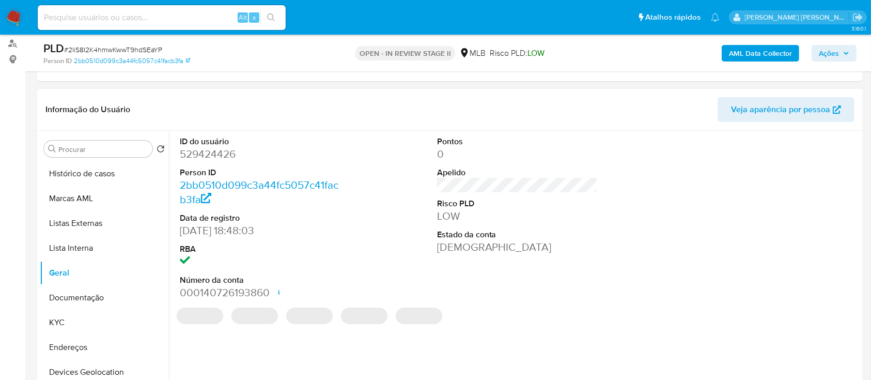
click at [221, 103] on dd "529424426" at bounding box center [260, 154] width 161 height 14
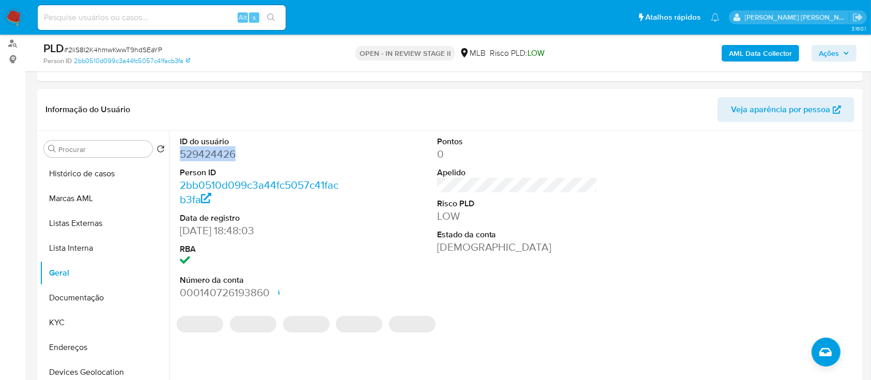
copy dd "529424426"
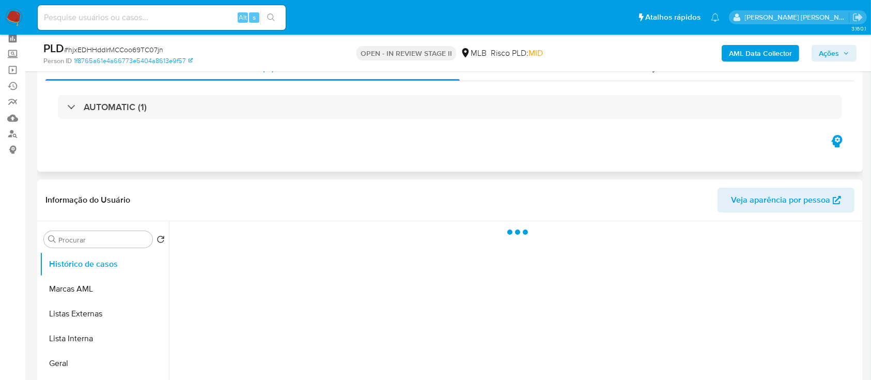
scroll to position [69, 0]
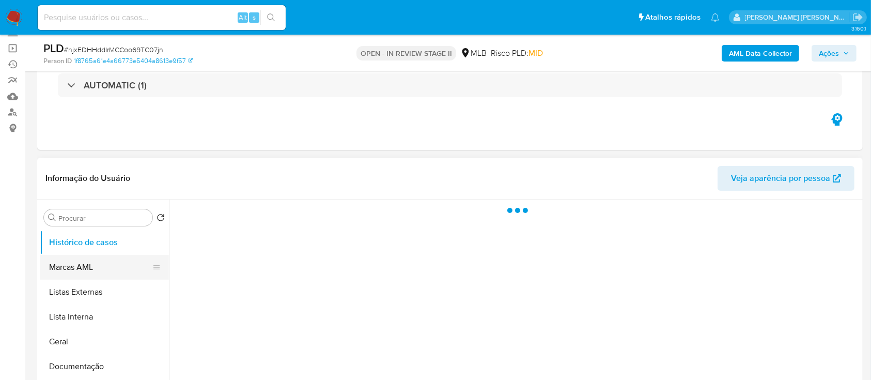
select select "10"
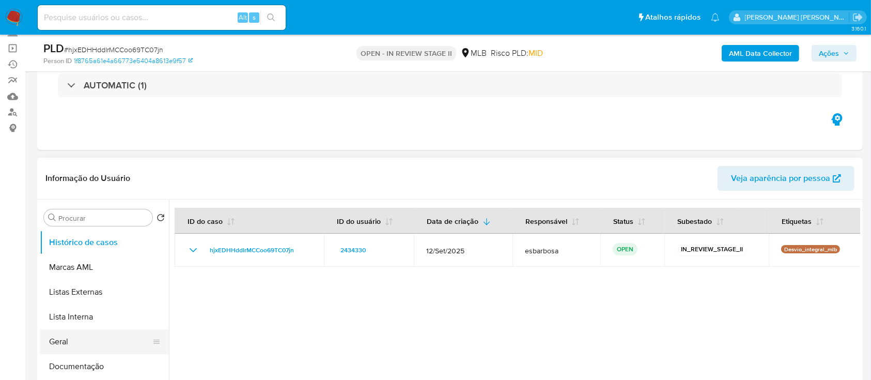
click at [82, 348] on button "Geral" at bounding box center [100, 341] width 121 height 25
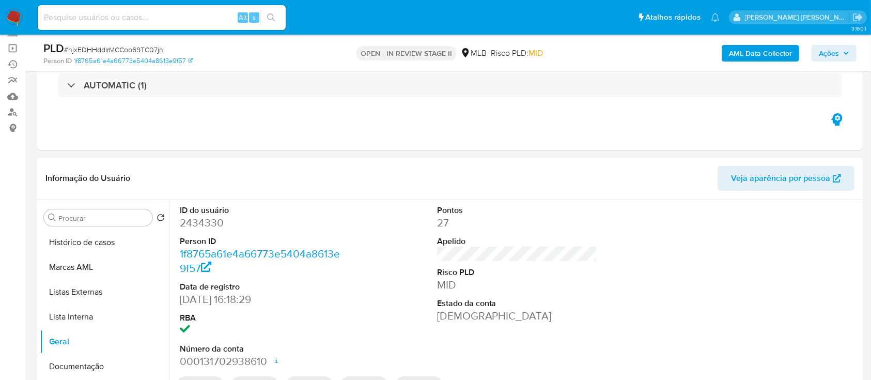
click at [213, 223] on dd "2434330" at bounding box center [260, 222] width 161 height 14
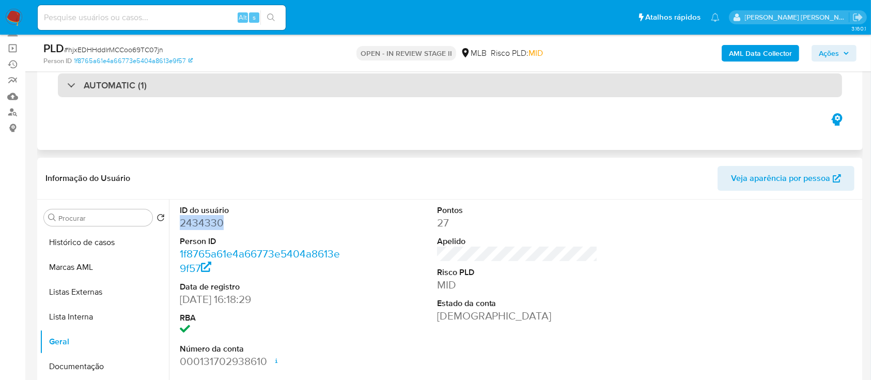
copy dd "2434330"
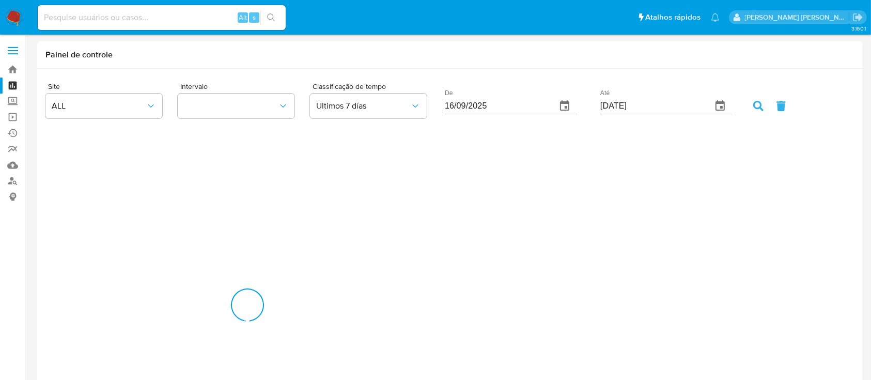
scroll to position [1668, 871]
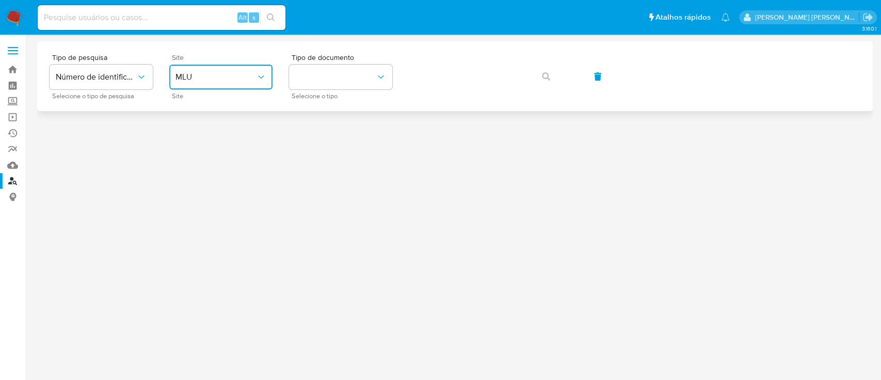
click at [230, 79] on span "MLU" at bounding box center [216, 77] width 81 height 10
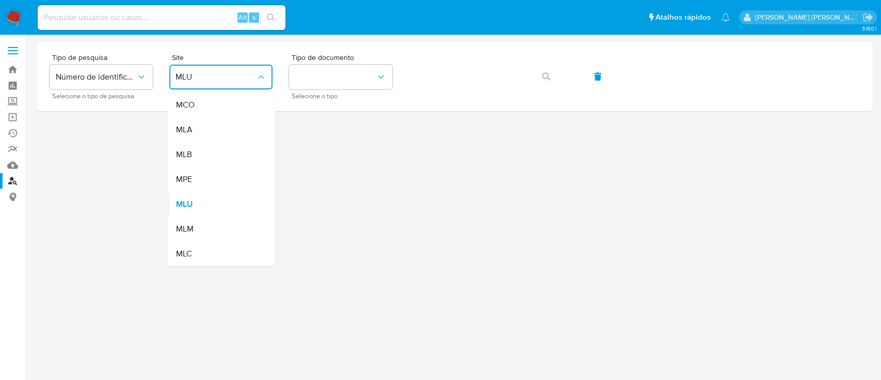
click at [209, 159] on div "MLB" at bounding box center [218, 154] width 85 height 25
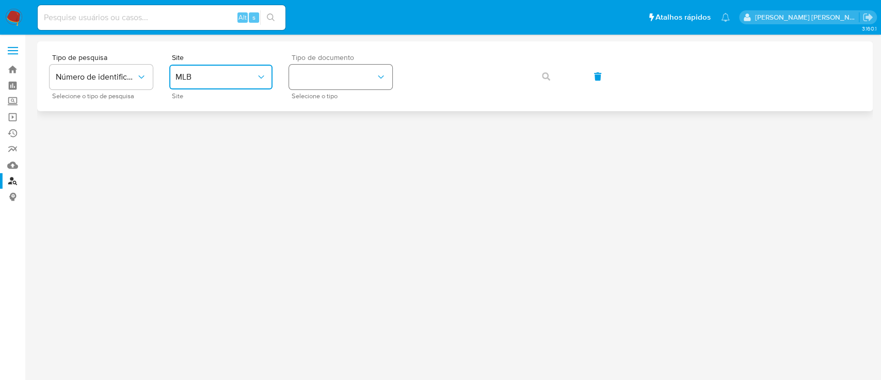
click at [317, 86] on button "identificationType" at bounding box center [340, 77] width 103 height 25
click at [317, 139] on div "CPF CPF" at bounding box center [337, 145] width 85 height 35
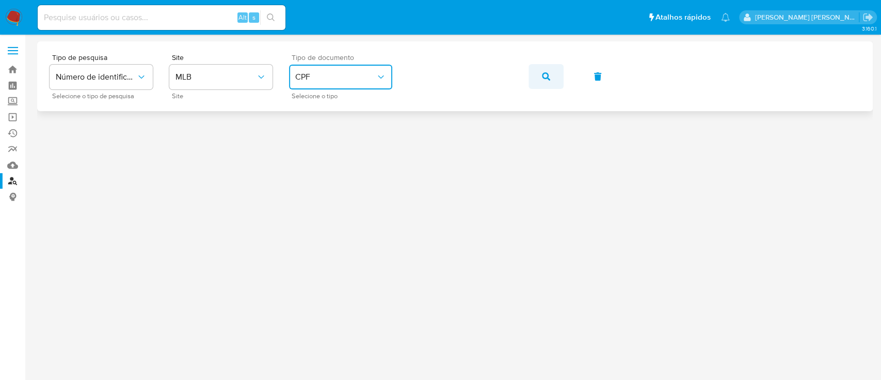
click at [541, 77] on button "button" at bounding box center [546, 76] width 35 height 25
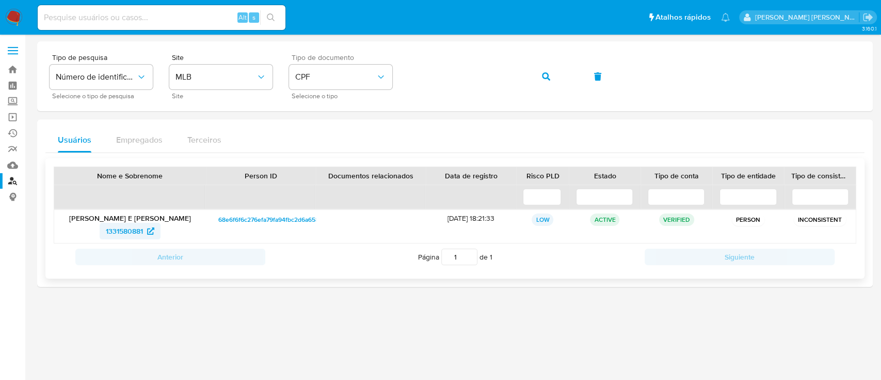
click at [124, 232] on span "1331580881" at bounding box center [124, 231] width 37 height 17
click at [555, 74] on button "button" at bounding box center [546, 76] width 35 height 25
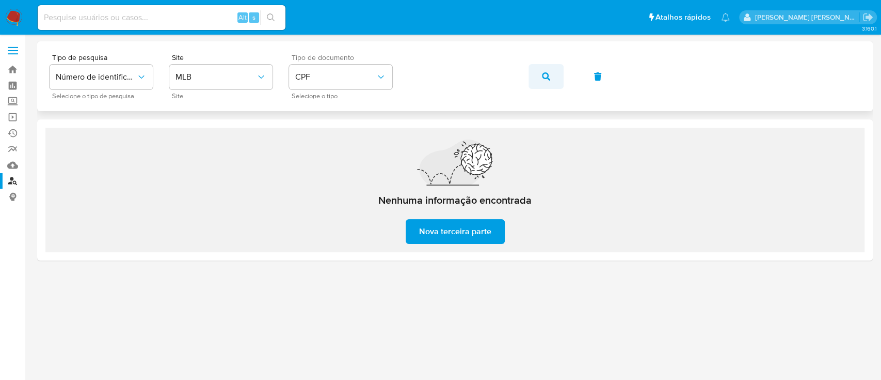
click at [546, 76] on icon "button" at bounding box center [546, 76] width 8 height 8
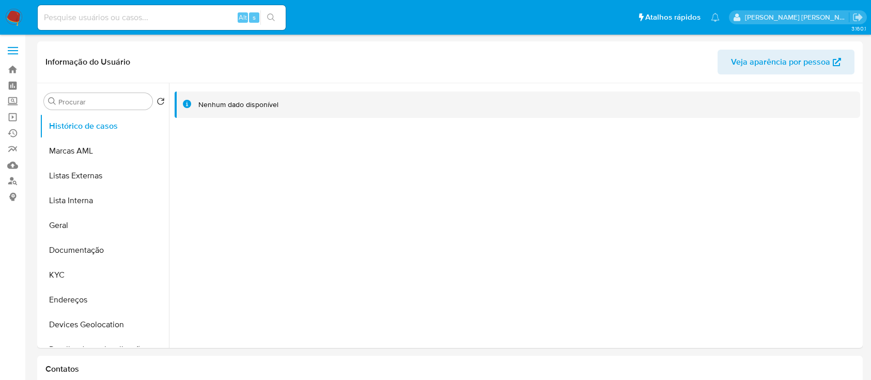
select select "10"
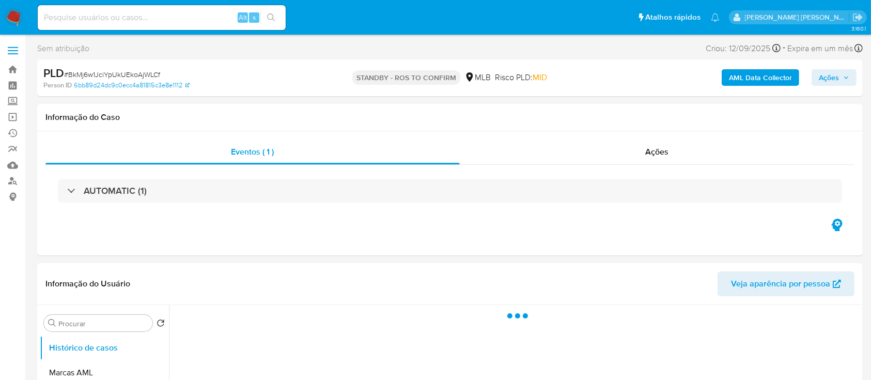
select select "10"
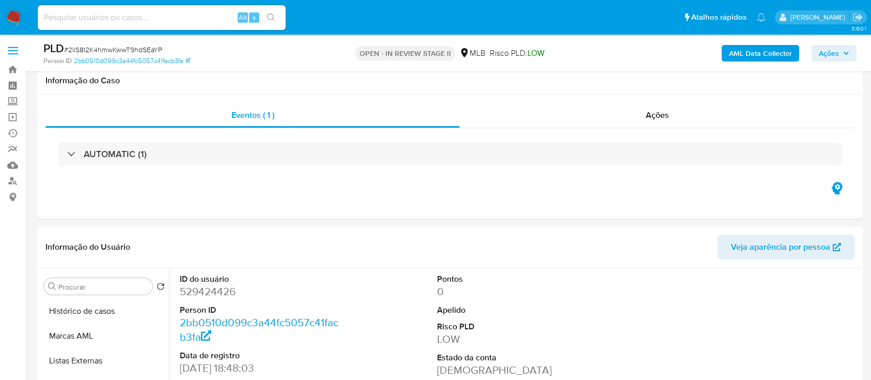
select select "10"
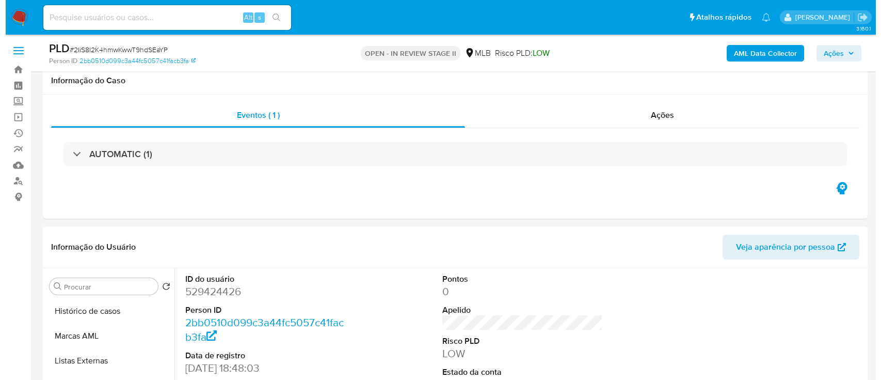
scroll to position [137, 0]
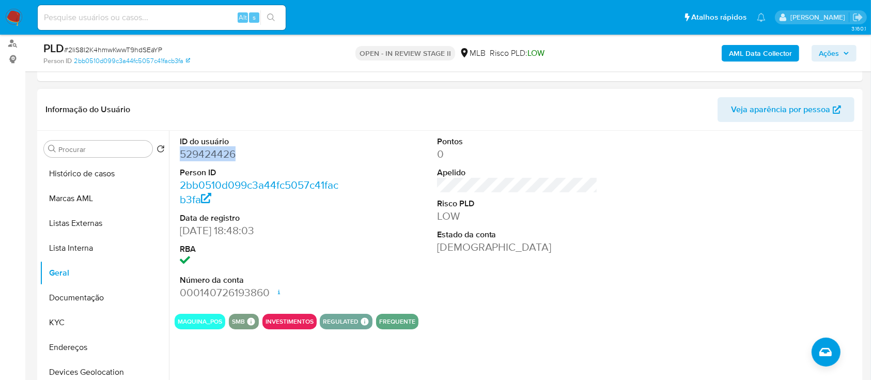
drag, startPoint x: 70, startPoint y: 322, endPoint x: 403, endPoint y: 124, distance: 386.9
click at [71, 323] on button "KYC" at bounding box center [104, 322] width 129 height 25
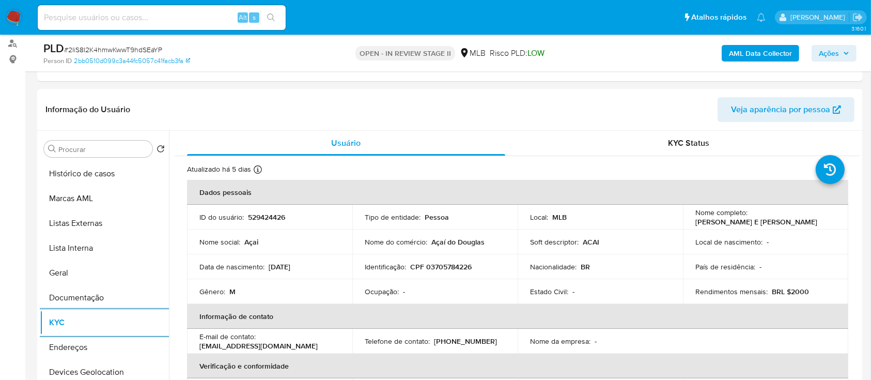
click at [757, 51] on b "AML Data Collector" at bounding box center [760, 53] width 63 height 17
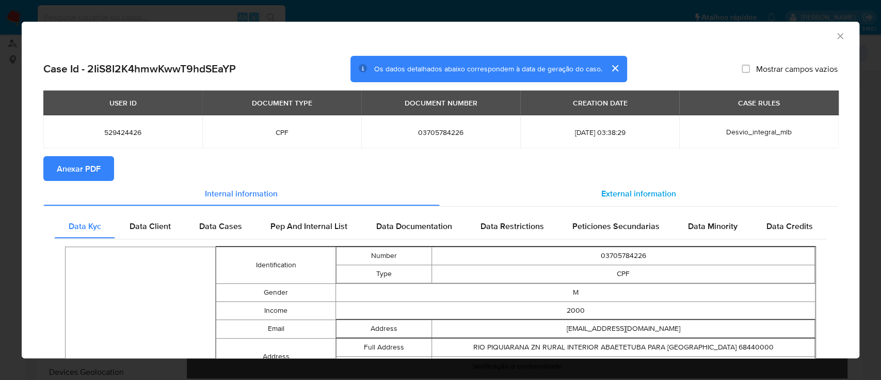
click at [634, 196] on span "External information" at bounding box center [639, 193] width 75 height 12
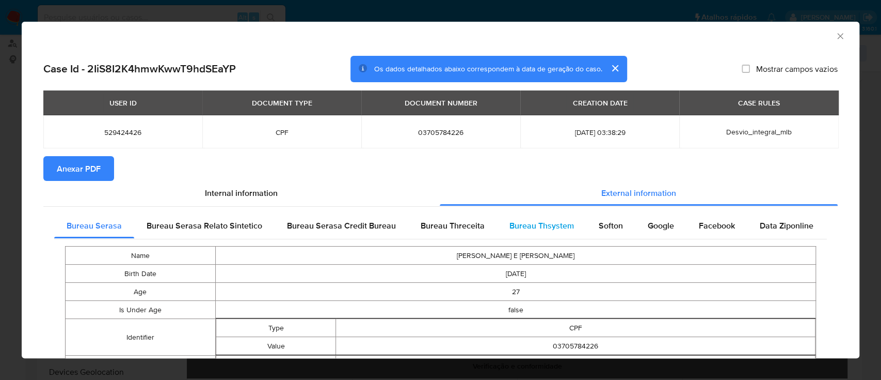
click at [529, 225] on span "Bureau Thsystem" at bounding box center [542, 225] width 65 height 12
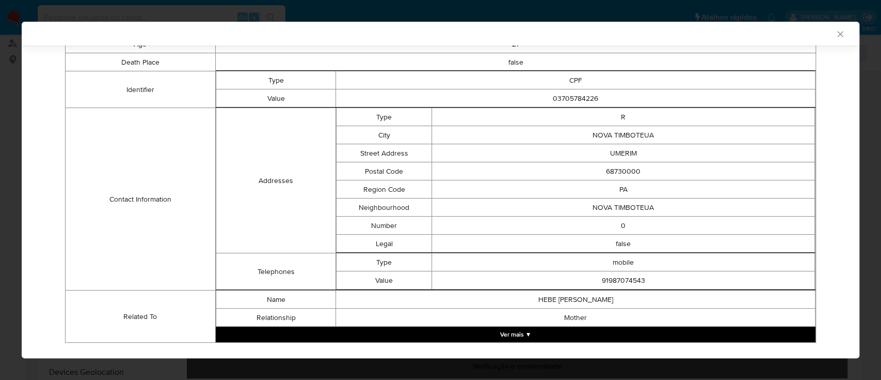
scroll to position [282, 0]
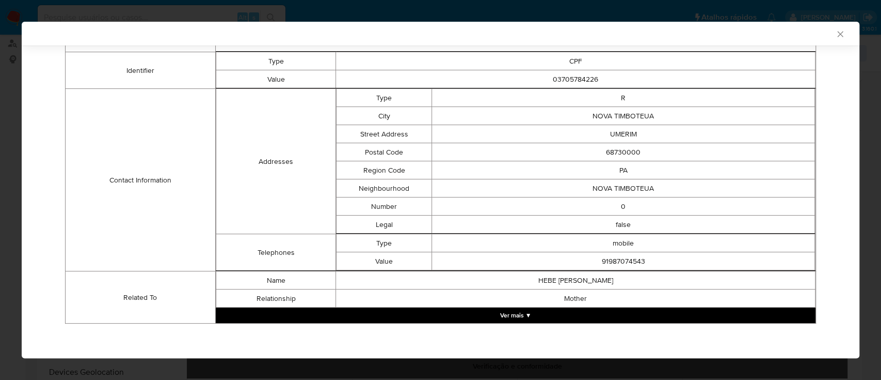
click at [557, 315] on button "Ver mais ▼" at bounding box center [516, 314] width 600 height 15
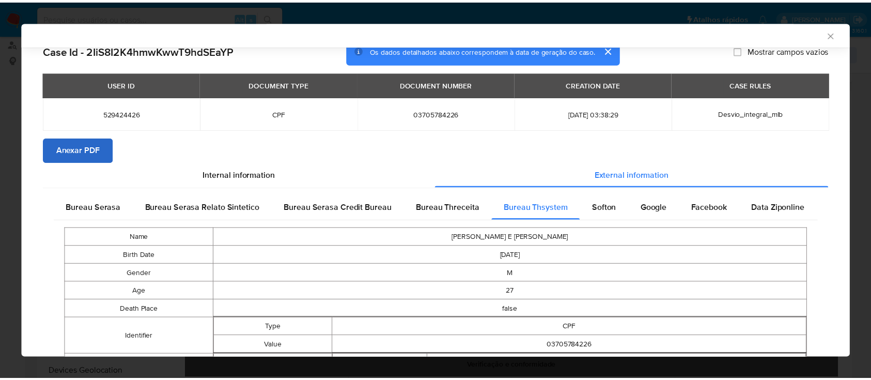
scroll to position [0, 0]
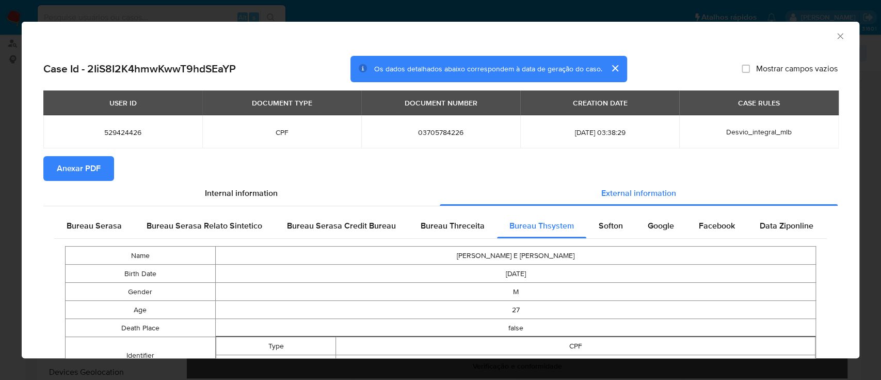
click at [89, 164] on span "Anexar PDF" at bounding box center [79, 168] width 44 height 23
click at [836, 36] on icon "Fechar a janela" at bounding box center [841, 36] width 10 height 10
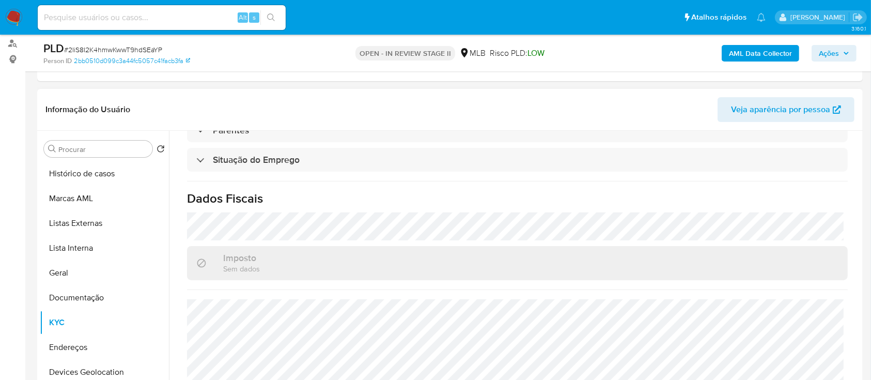
scroll to position [439, 0]
drag, startPoint x: 828, startPoint y: 55, endPoint x: 680, endPoint y: 59, distance: 148.8
click at [826, 53] on span "Ações" at bounding box center [828, 53] width 20 height 17
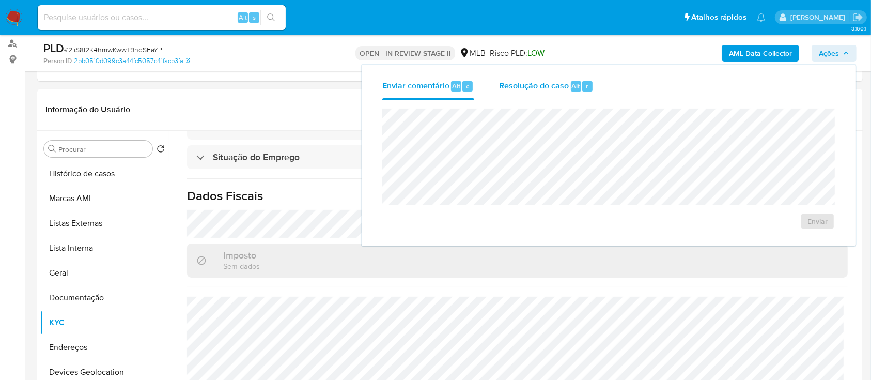
click at [521, 90] on span "Resolução do caso" at bounding box center [534, 86] width 70 height 12
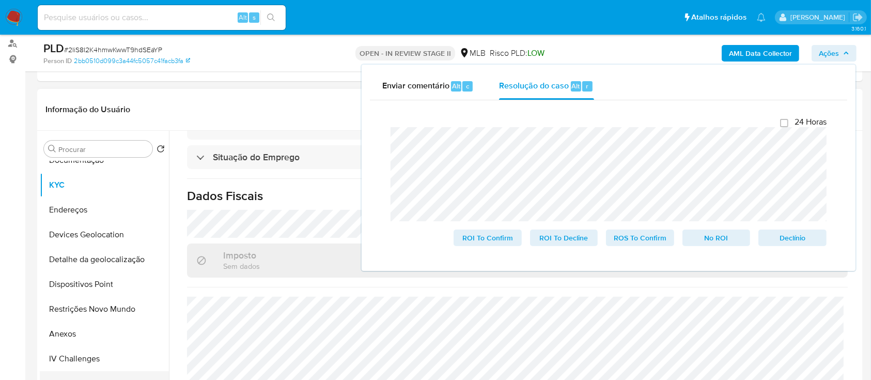
scroll to position [207, 0]
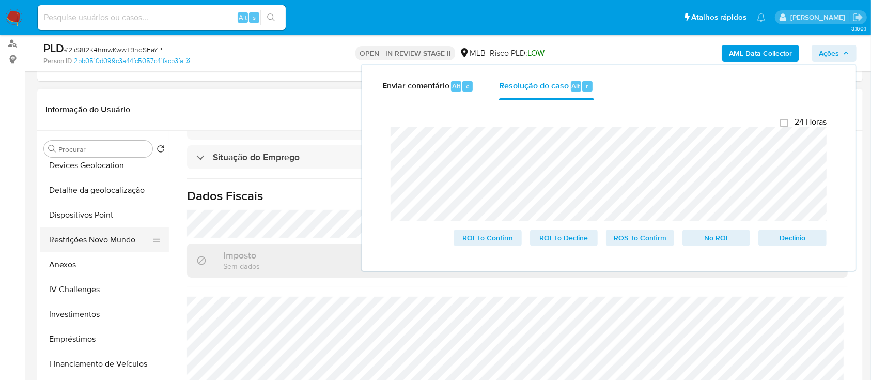
click at [92, 242] on button "Restrições Novo Mundo" at bounding box center [100, 239] width 121 height 25
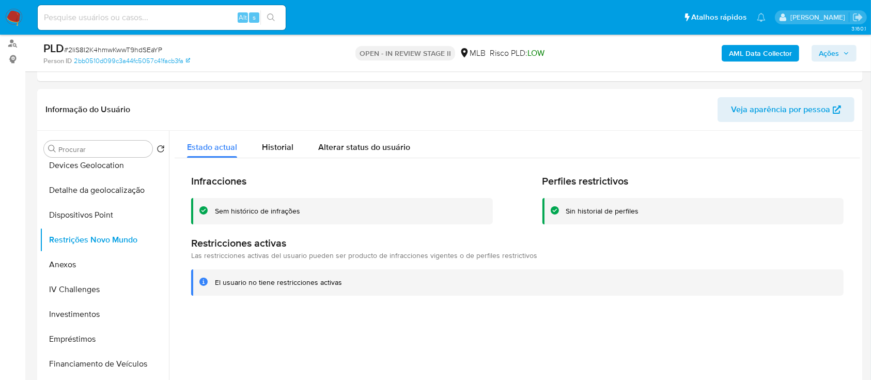
click at [241, 209] on div "Sem histórico de infrações" at bounding box center [257, 211] width 85 height 10
click at [346, 310] on div "Infracciones Sem histórico de infrações Perfiles restrictivos Sin historial de …" at bounding box center [517, 234] width 685 height 153
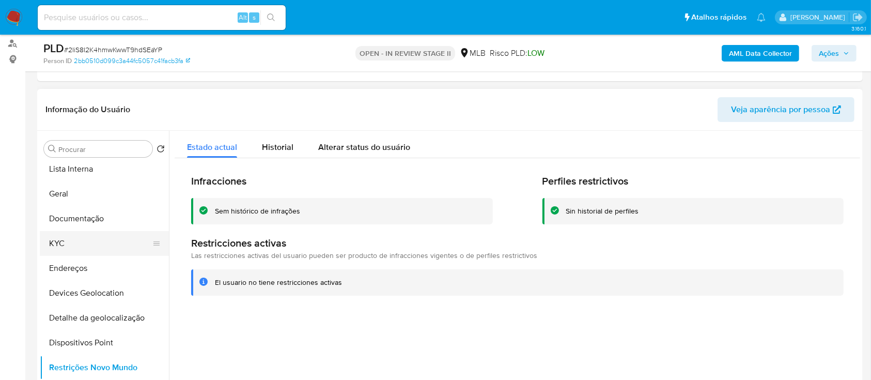
scroll to position [69, 0]
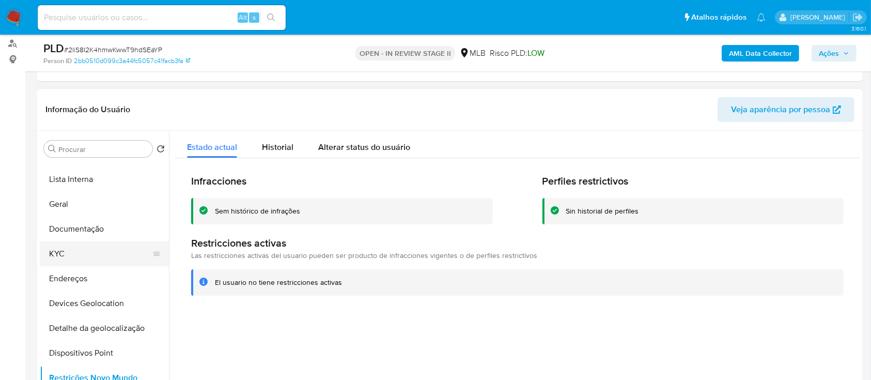
click at [84, 253] on button "KYC" at bounding box center [100, 253] width 121 height 25
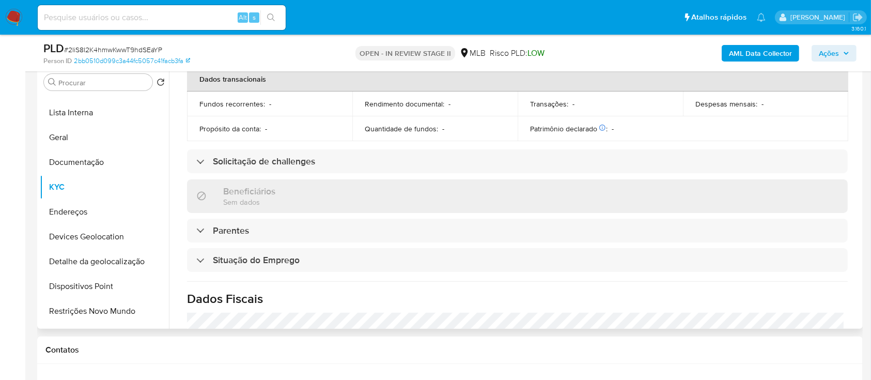
scroll to position [439, 0]
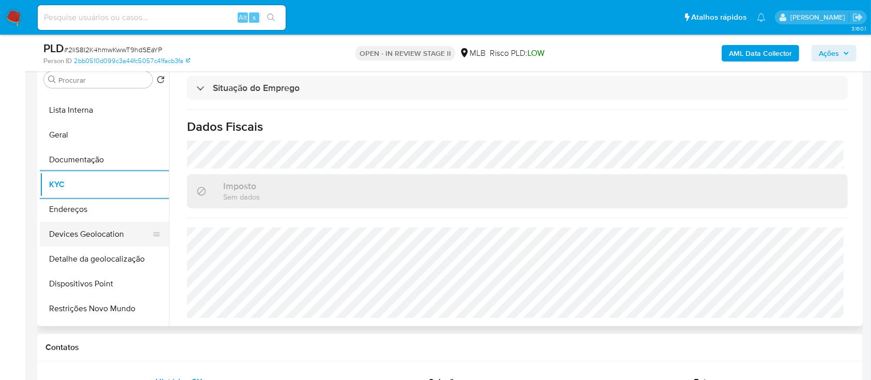
click at [106, 233] on button "Devices Geolocation" at bounding box center [100, 234] width 121 height 25
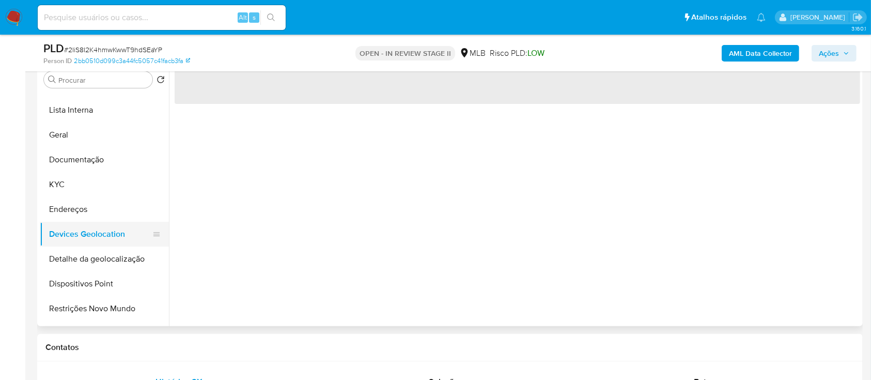
scroll to position [0, 0]
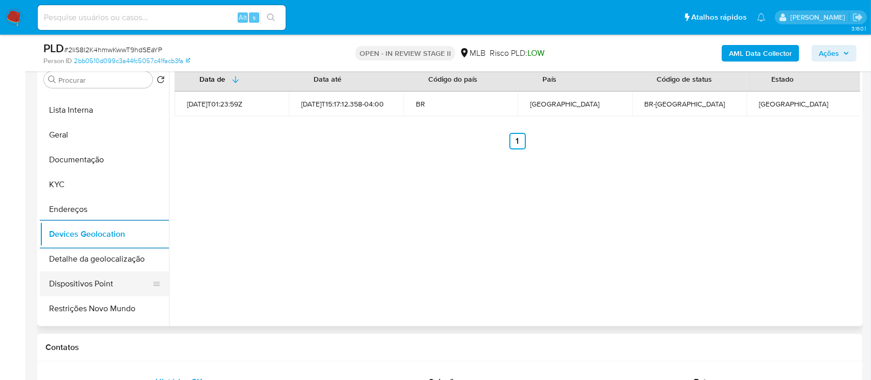
click at [100, 288] on button "Dispositivos Point" at bounding box center [100, 283] width 121 height 25
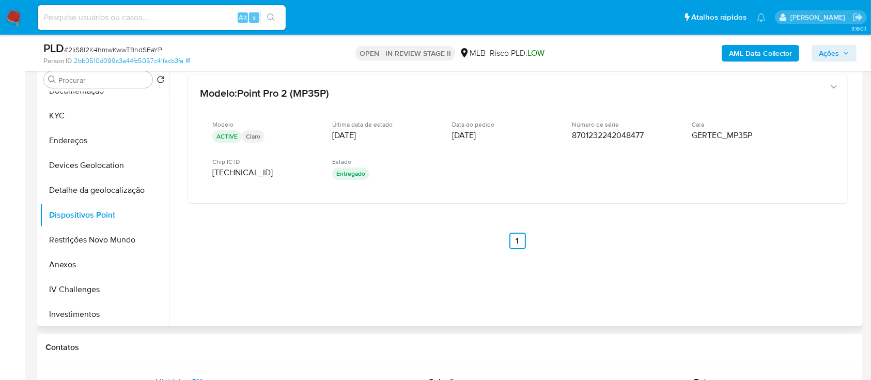
scroll to position [137, 0]
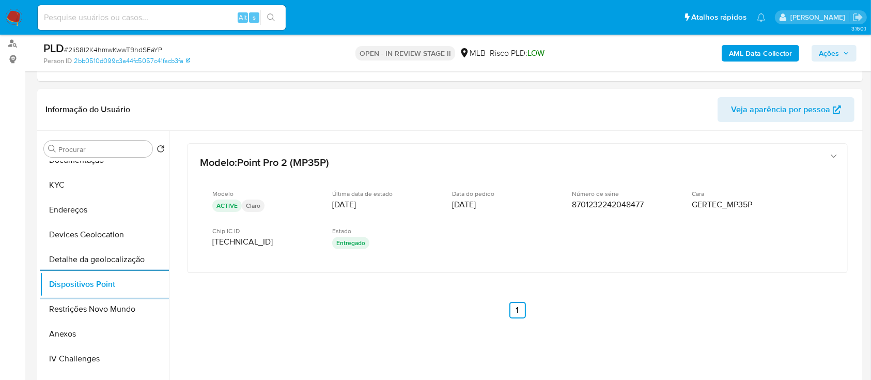
click at [753, 60] on b "AML Data Collector" at bounding box center [760, 53] width 63 height 17
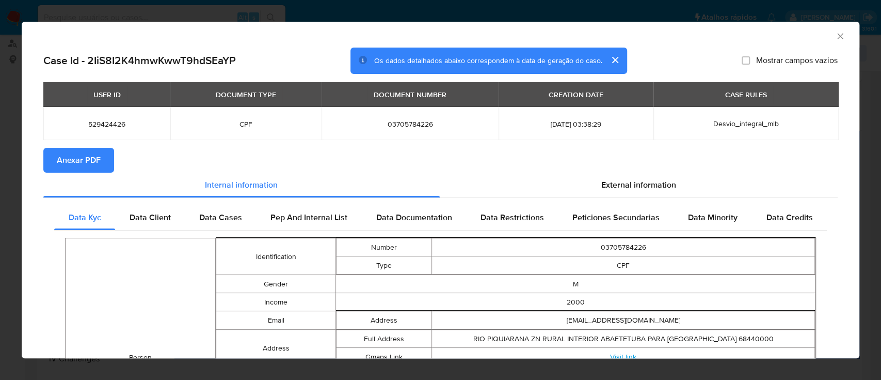
click at [86, 159] on span "Anexar PDF" at bounding box center [79, 160] width 44 height 23
click at [621, 248] on td "03705784226" at bounding box center [623, 247] width 383 height 18
click at [617, 246] on td "03705784226" at bounding box center [623, 247] width 383 height 18
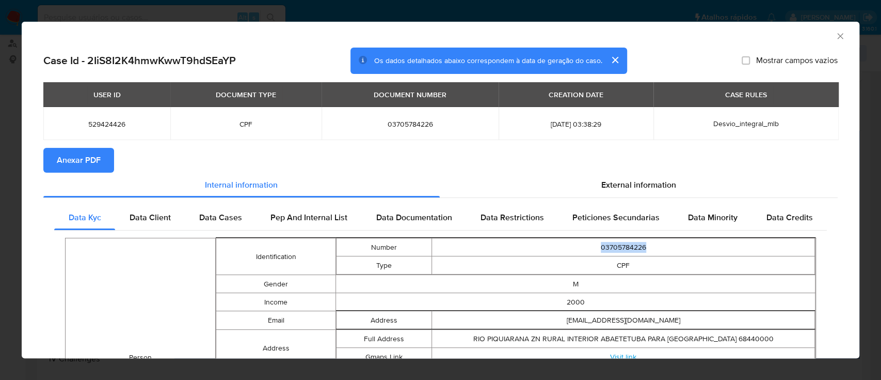
copy td "03705784226"
click at [836, 37] on icon "Fechar a janela" at bounding box center [841, 36] width 10 height 10
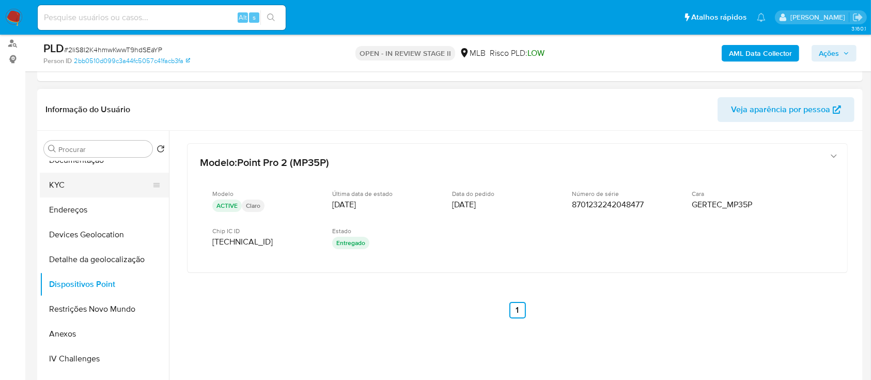
click at [88, 191] on button "KYC" at bounding box center [100, 184] width 121 height 25
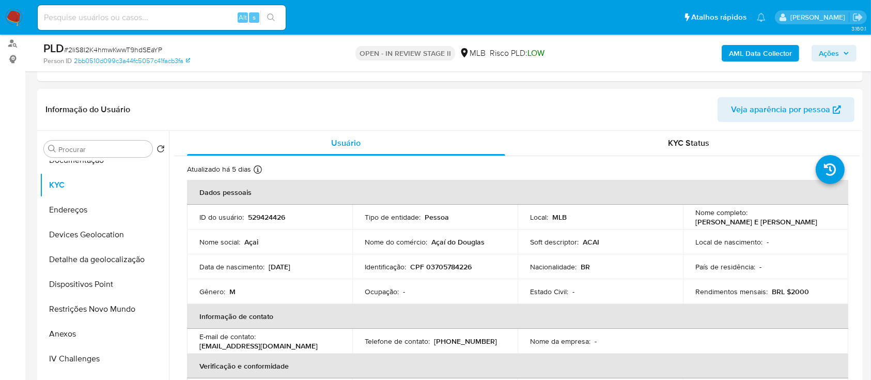
click at [438, 266] on p "CPF 03705784226" at bounding box center [440, 266] width 61 height 9
copy p "03705784226"
click at [70, 336] on button "Anexos" at bounding box center [100, 333] width 121 height 25
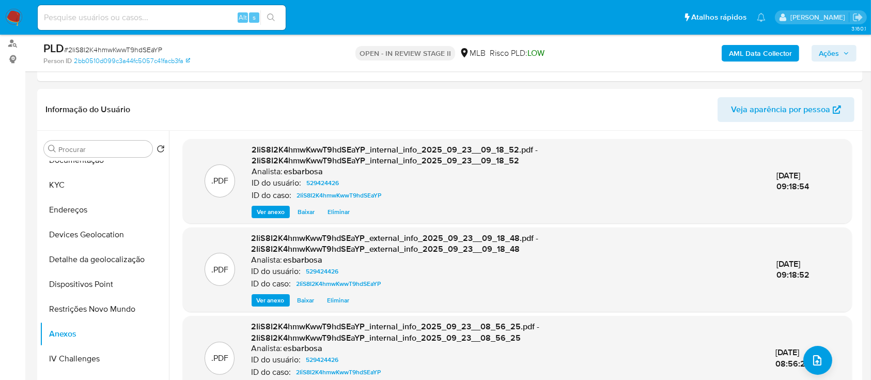
drag, startPoint x: 636, startPoint y: 64, endPoint x: 624, endPoint y: 64, distance: 12.4
click at [636, 64] on div "AML Data Collector Ações" at bounding box center [722, 53] width 268 height 24
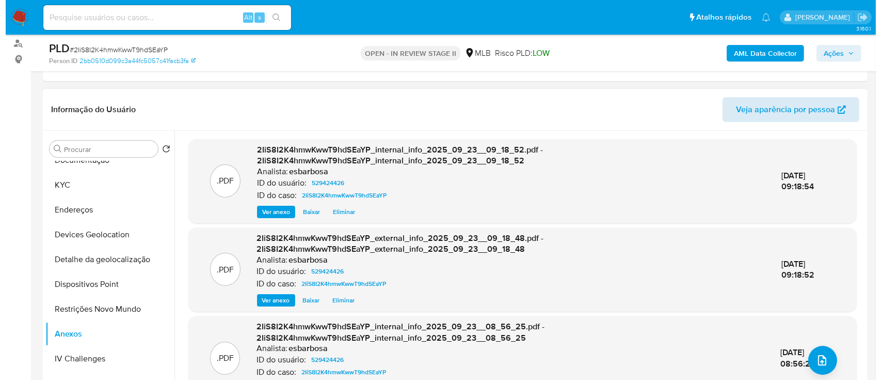
scroll to position [0, 0]
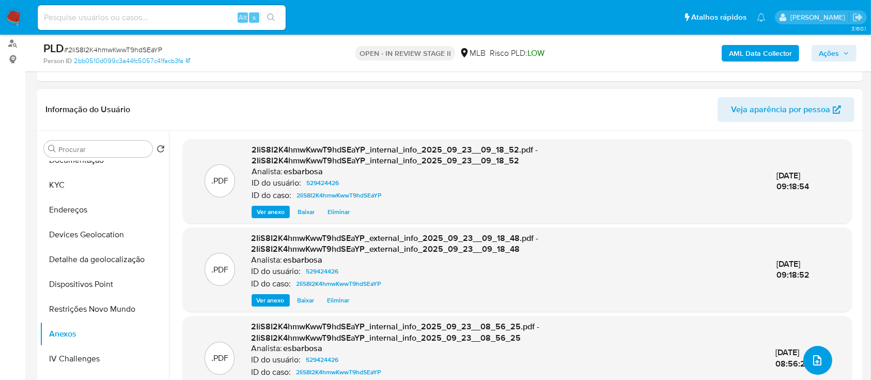
click at [811, 358] on icon "upload-file" at bounding box center [817, 360] width 12 height 12
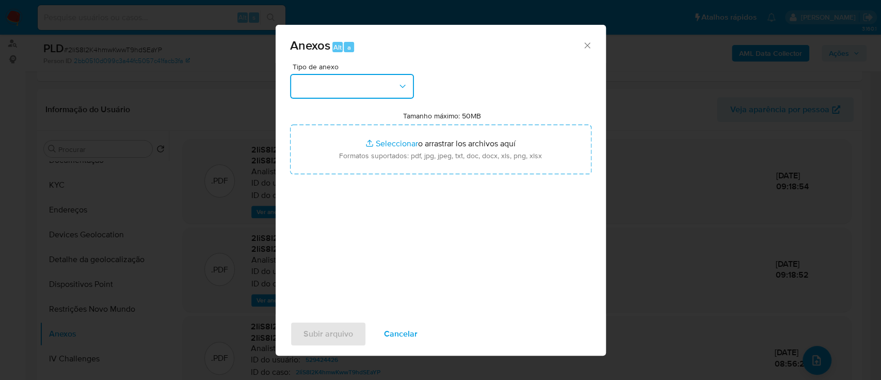
click at [374, 84] on button "button" at bounding box center [352, 86] width 124 height 25
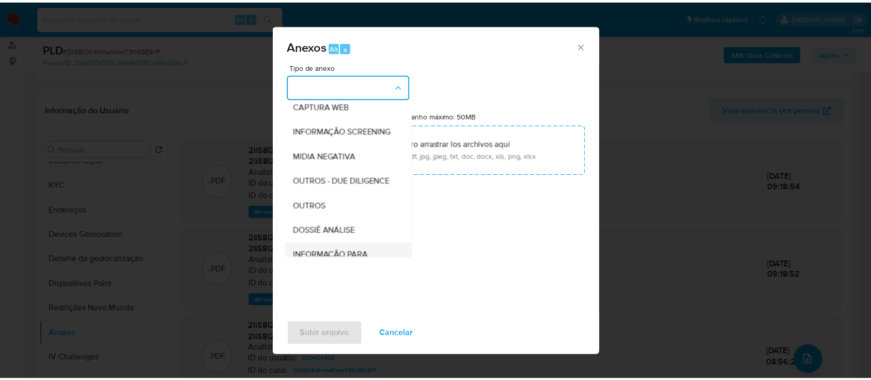
scroll to position [159, 0]
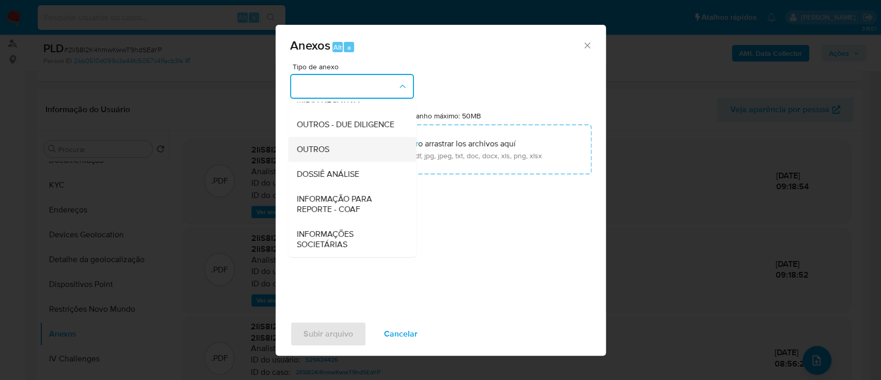
click at [316, 147] on span "OUTROS" at bounding box center [312, 149] width 33 height 10
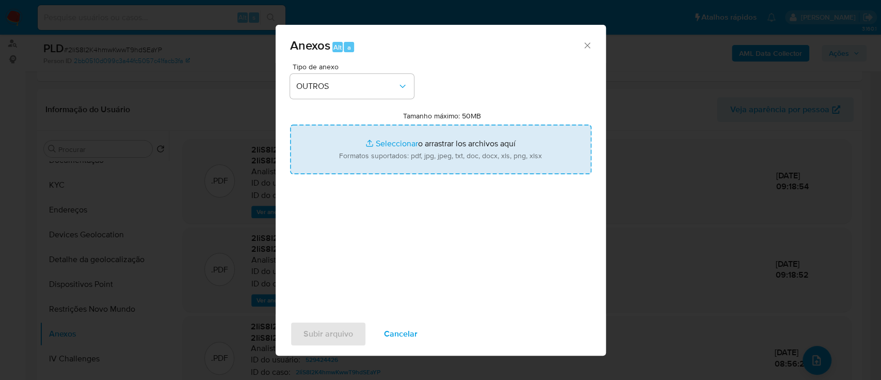
click at [399, 143] on input "Tamanho máximo: 50MB Seleccionar archivos" at bounding box center [441, 149] width 302 height 50
type input "C:\fakepath\Mulan 529424426_2025_09_22_08_37_38.xlsx"
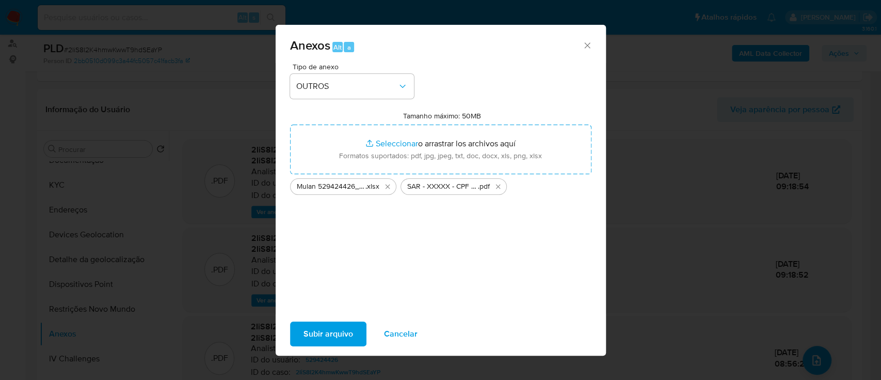
click at [336, 336] on span "Subir arquivo" at bounding box center [329, 333] width 50 height 23
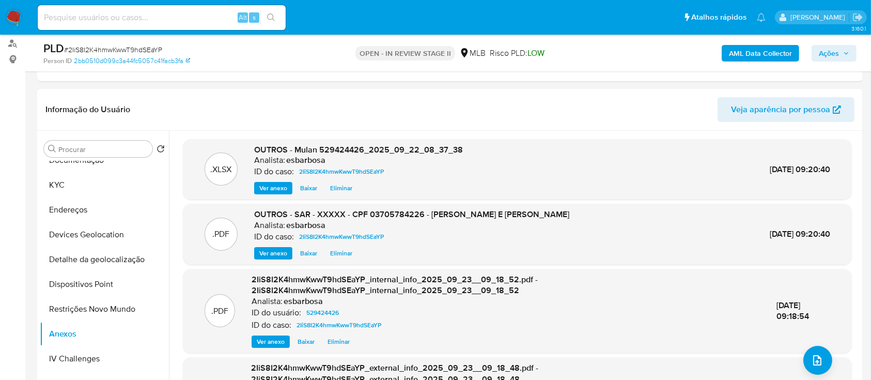
click at [830, 59] on span "Ações" at bounding box center [828, 53] width 20 height 17
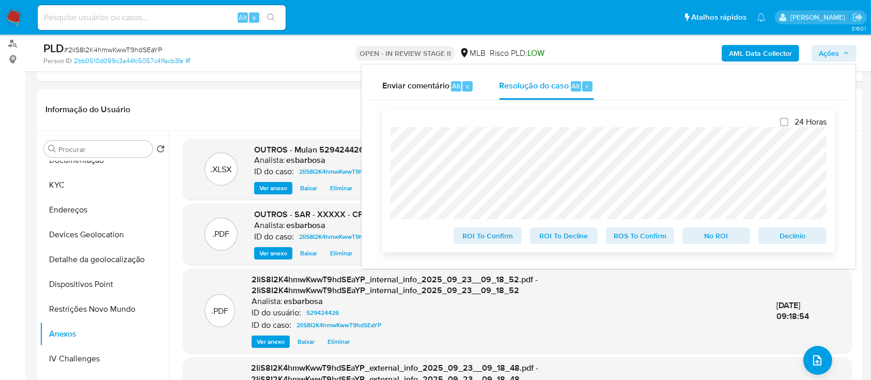
click at [627, 238] on span "ROS To Confirm" at bounding box center [640, 235] width 54 height 14
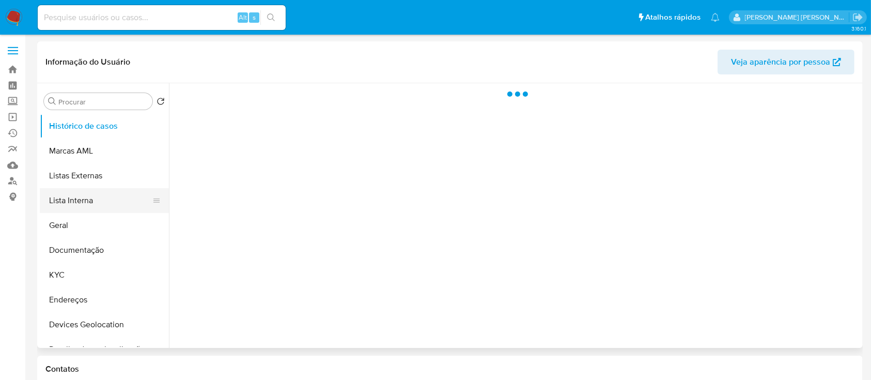
select select "10"
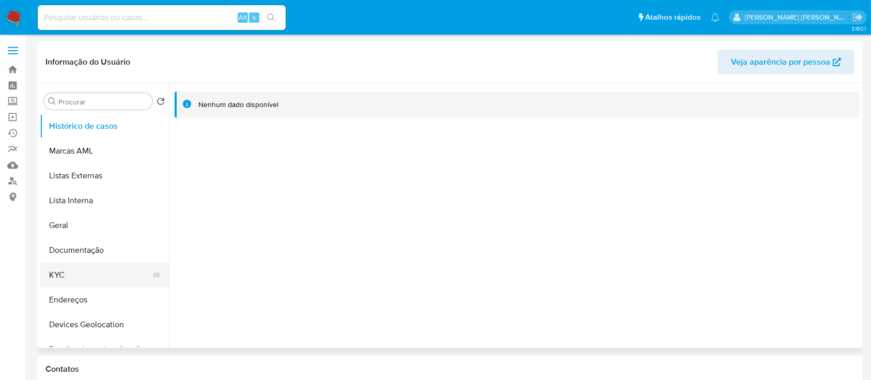
click at [80, 272] on button "KYC" at bounding box center [100, 274] width 121 height 25
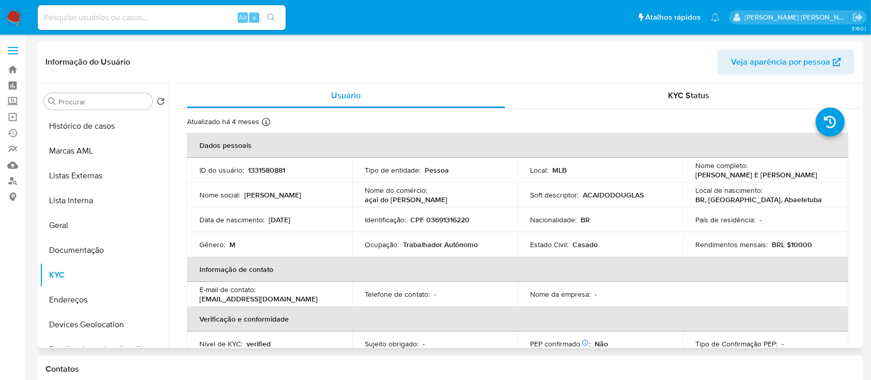
click at [462, 58] on header "Informação do Usuário Veja aparência por pessoa" at bounding box center [449, 62] width 809 height 25
drag, startPoint x: 482, startPoint y: 246, endPoint x: 362, endPoint y: 248, distance: 120.3
click at [362, 248] on td "Ocupação : Trabalhador Autônomo" at bounding box center [434, 244] width 165 height 25
copy div "Ocupação : Trabalhador Autônomo"
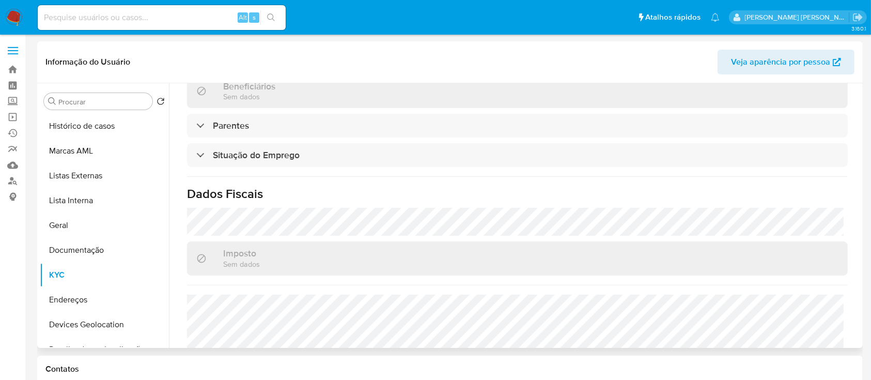
scroll to position [449, 0]
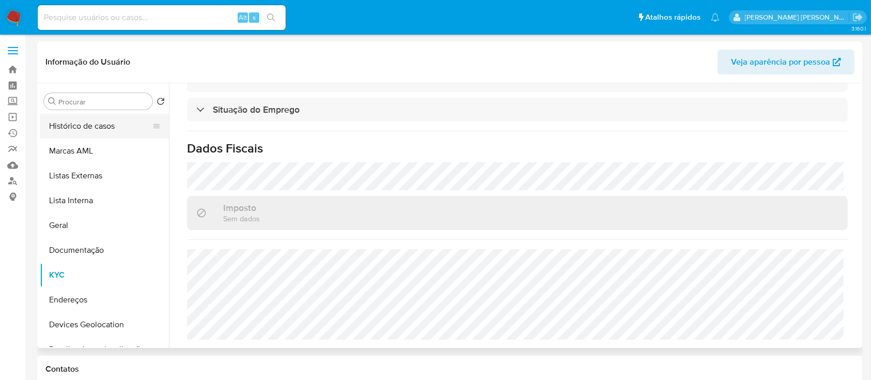
click at [91, 123] on button "Histórico de casos" at bounding box center [100, 126] width 121 height 25
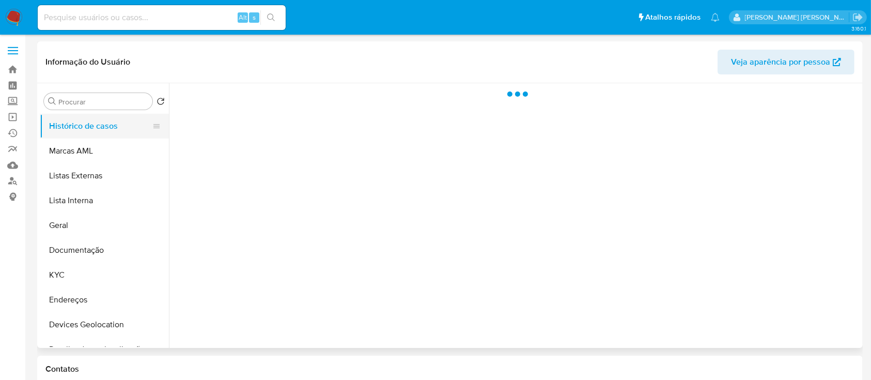
scroll to position [0, 0]
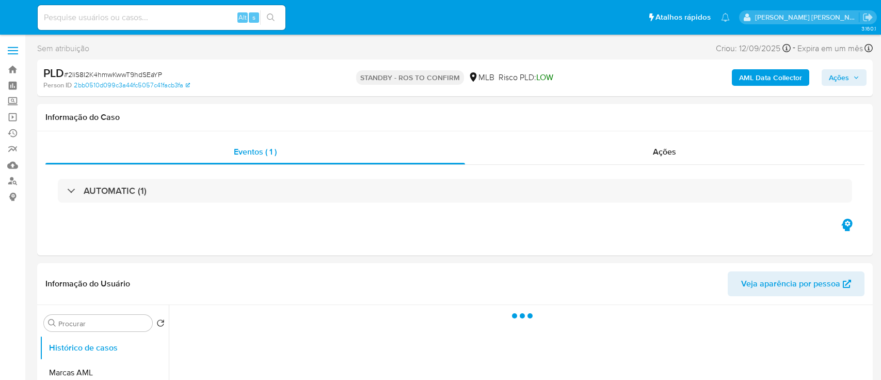
select select "10"
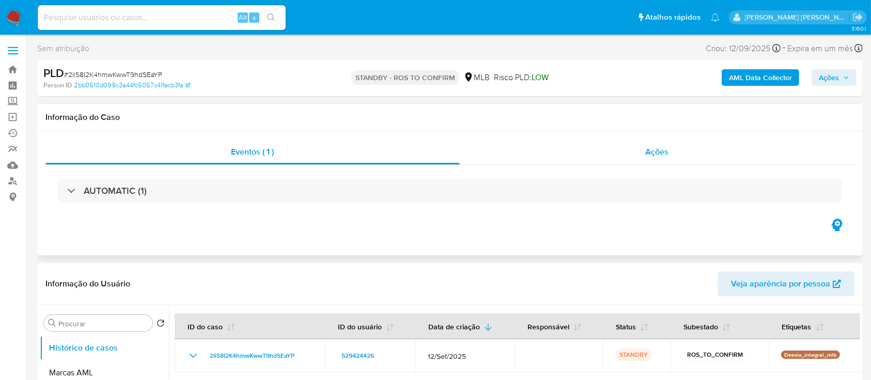
click at [550, 159] on div "Ações" at bounding box center [657, 151] width 395 height 25
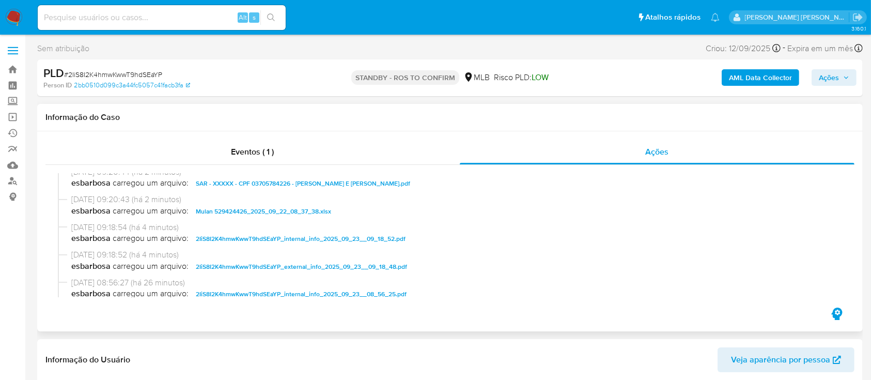
scroll to position [137, 0]
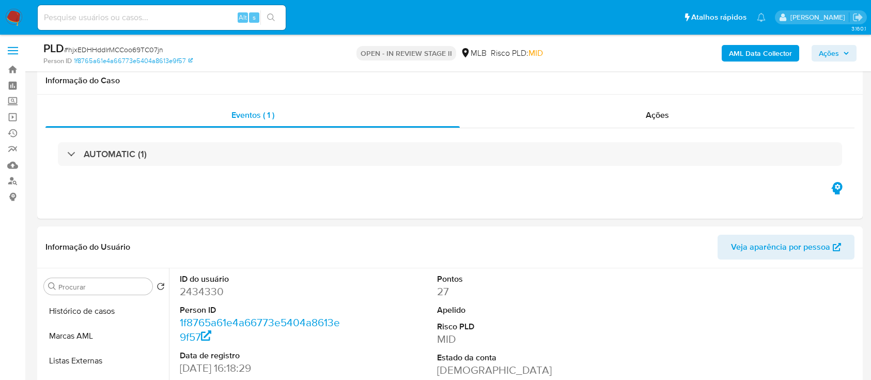
select select "10"
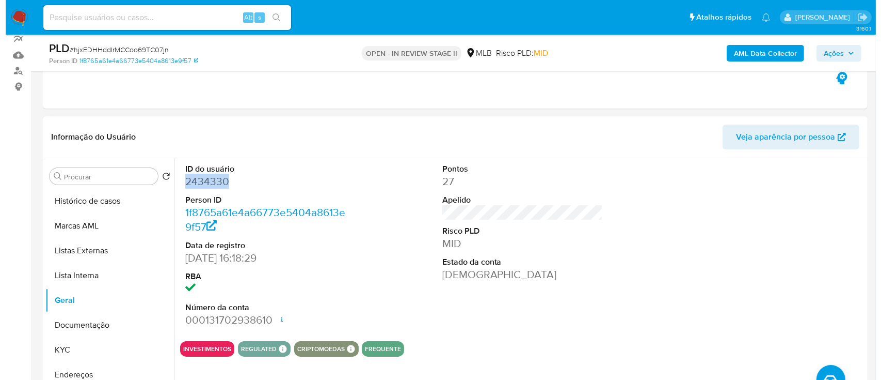
scroll to position [137, 0]
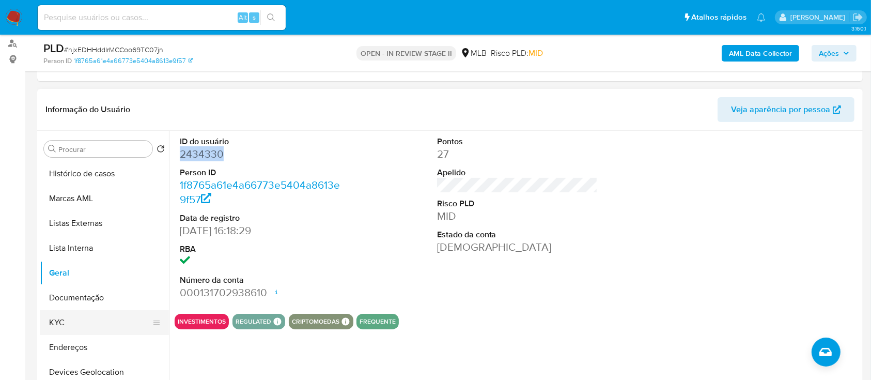
click at [70, 319] on button "KYC" at bounding box center [100, 322] width 121 height 25
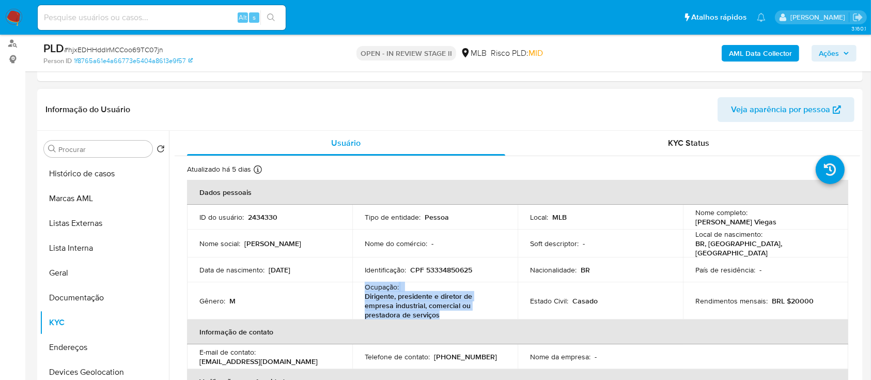
drag, startPoint x: 442, startPoint y: 312, endPoint x: 364, endPoint y: 287, distance: 82.5
click at [365, 291] on p "Dirigente, presidente e diretor de empresa industrial, comercial ou prestadora …" at bounding box center [433, 305] width 136 height 28
copy div "Ocupação : Dirigente, presidente e diretor de empresa industrial, comercial ou …"
click at [748, 55] on b "AML Data Collector" at bounding box center [760, 53] width 63 height 17
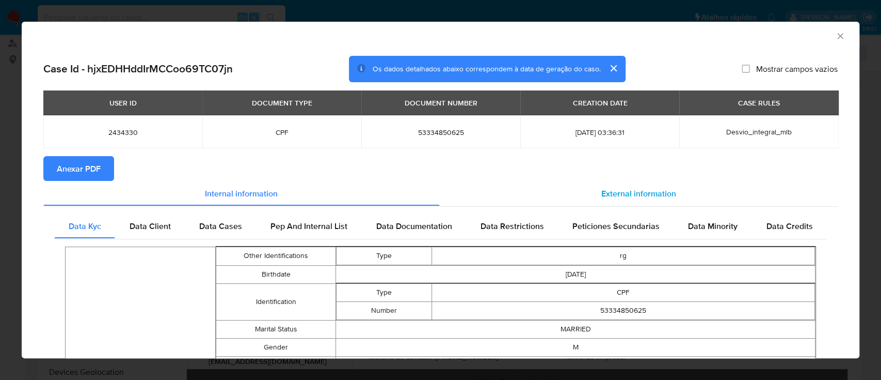
click at [629, 192] on span "External information" at bounding box center [639, 193] width 75 height 12
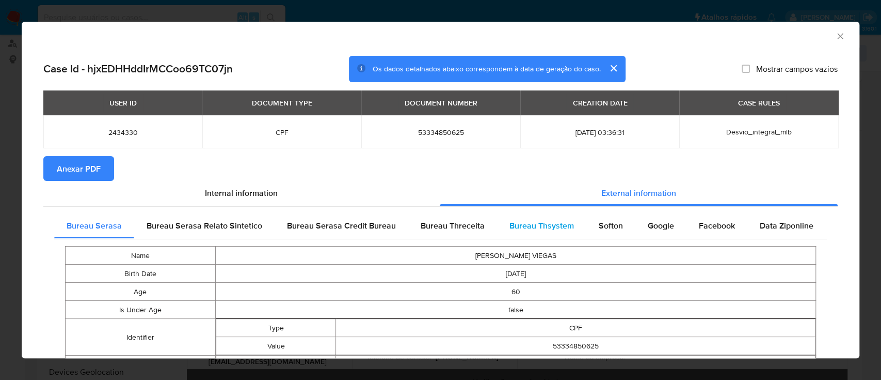
click at [540, 228] on span "Bureau Thsystem" at bounding box center [542, 225] width 65 height 12
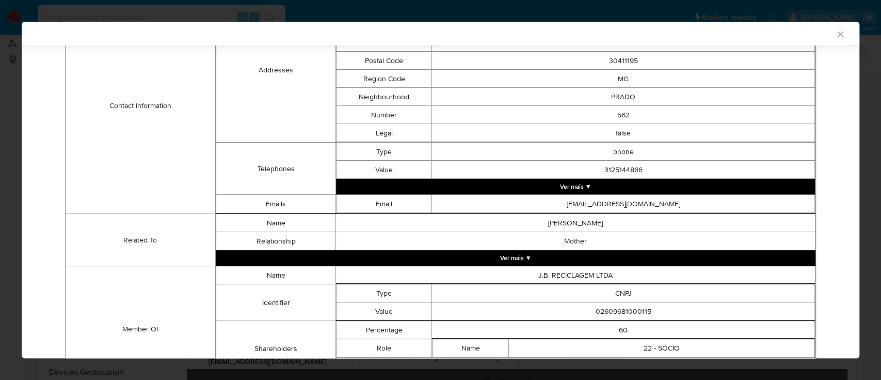
scroll to position [479, 0]
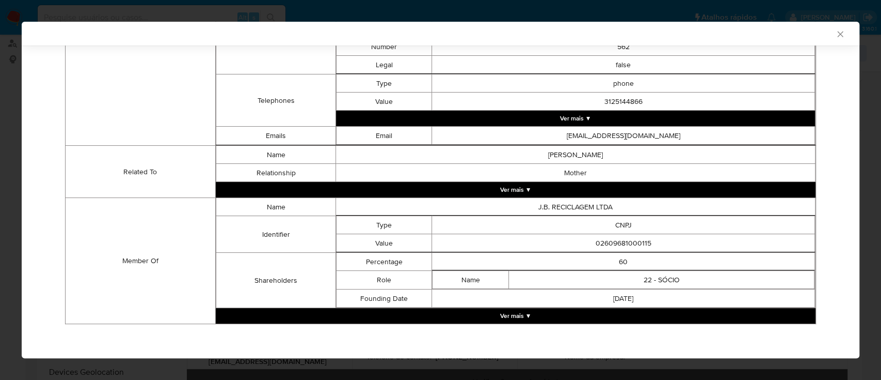
click at [621, 242] on td "02609681000115" at bounding box center [623, 243] width 383 height 18
copy td "02609681000115"
